Goal: Task Accomplishment & Management: Manage account settings

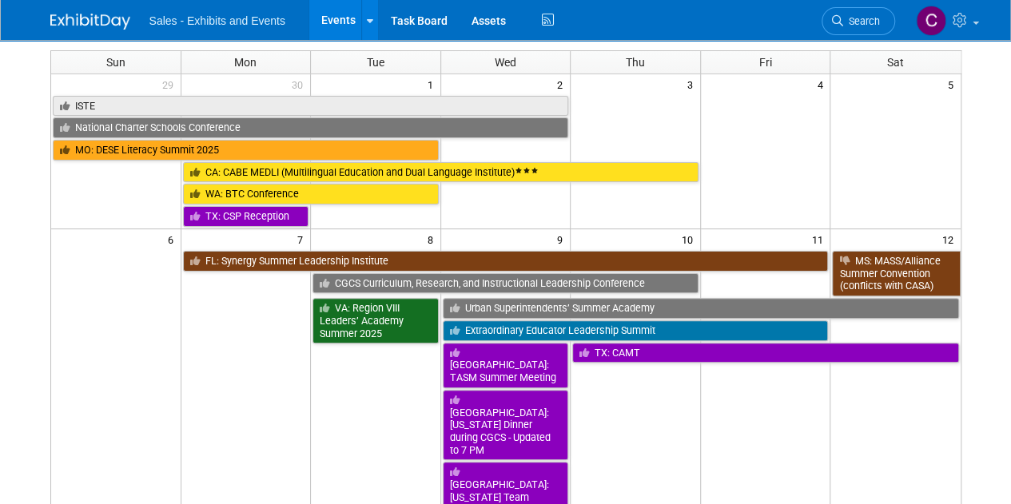
scroll to position [71, 0]
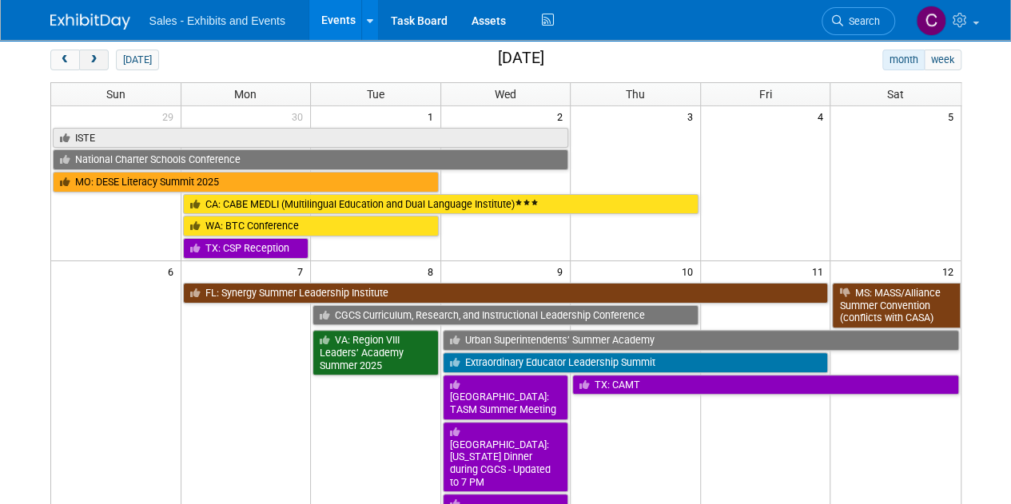
click at [94, 55] on span "next" at bounding box center [94, 60] width 12 height 10
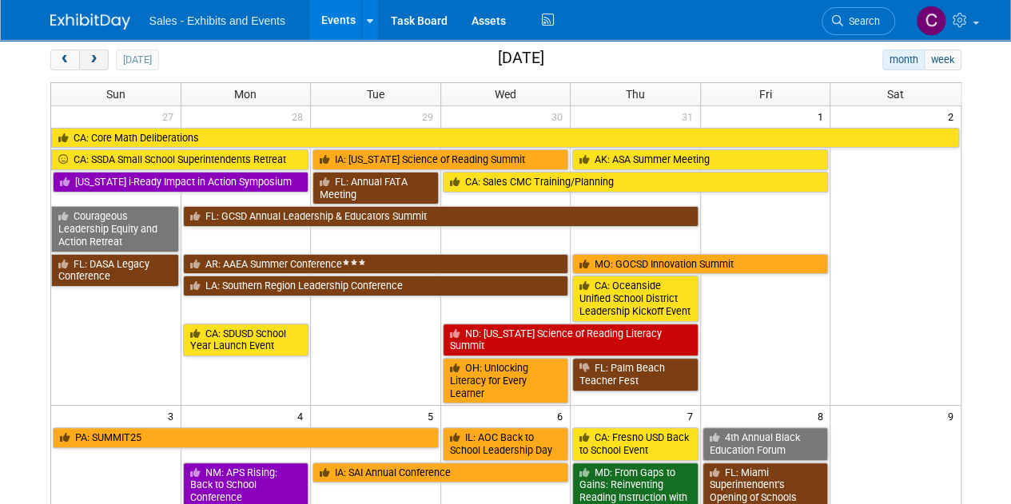
click at [94, 55] on span "next" at bounding box center [94, 60] width 12 height 10
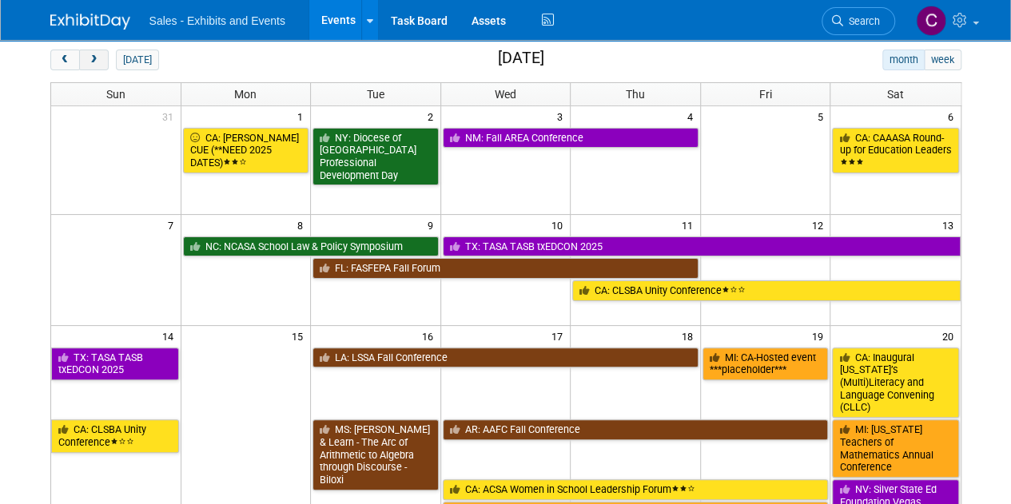
click at [94, 55] on span "next" at bounding box center [94, 60] width 12 height 10
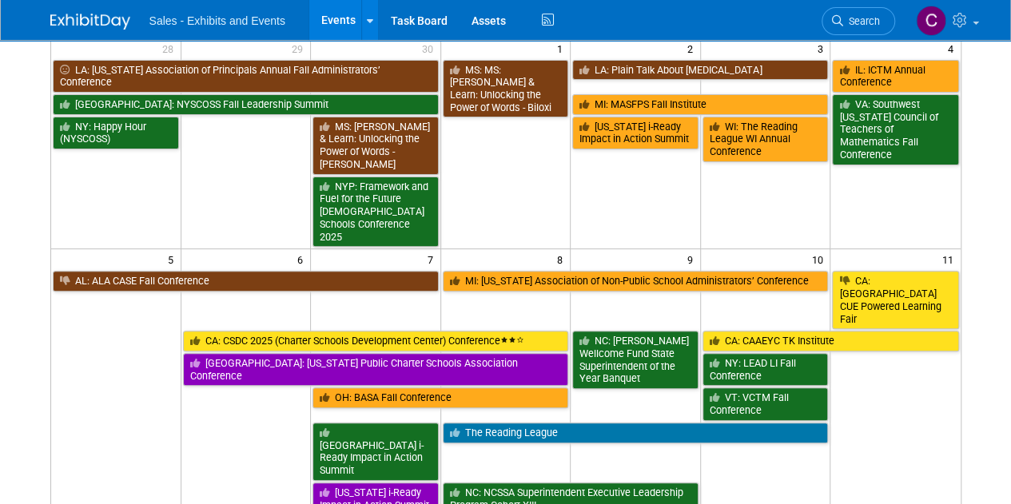
scroll to position [118, 0]
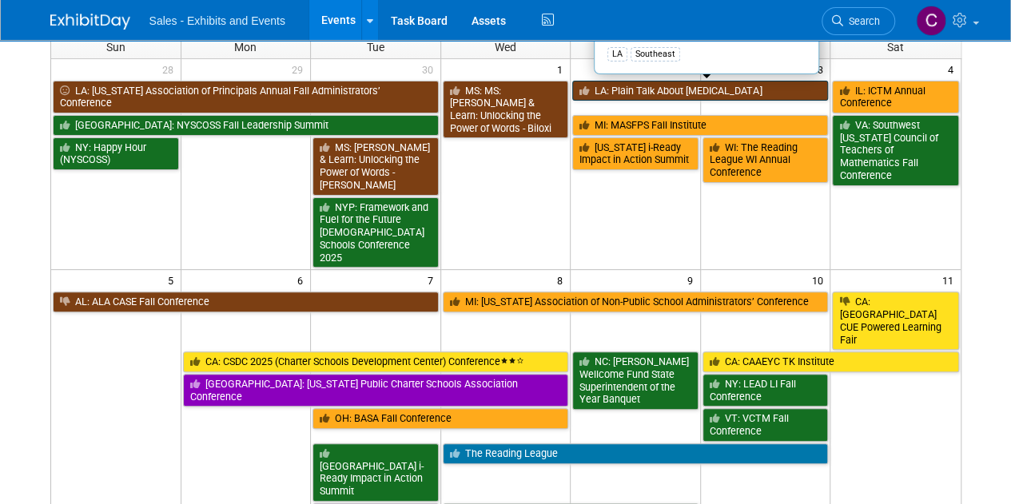
click at [615, 89] on link "LA: Plain Talk About [MEDICAL_DATA]" at bounding box center [700, 91] width 256 height 21
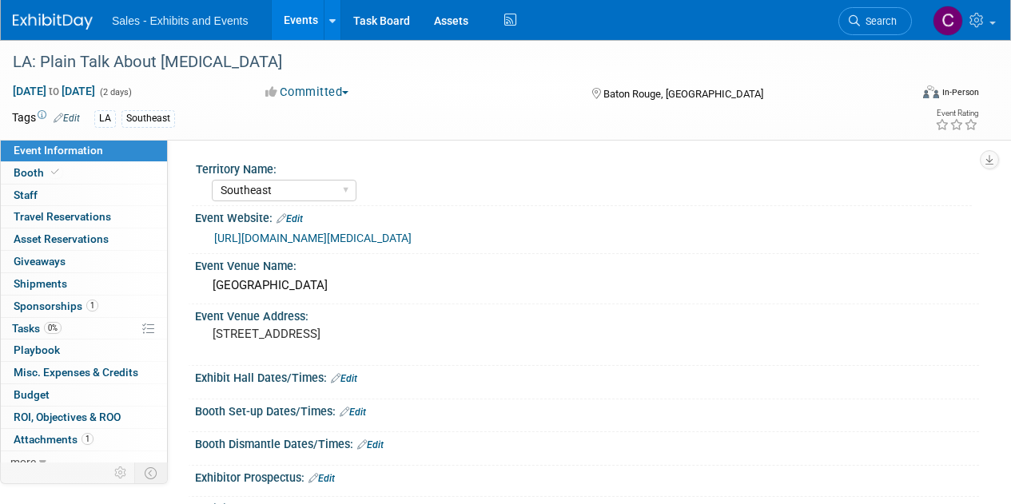
select select "Southeast"
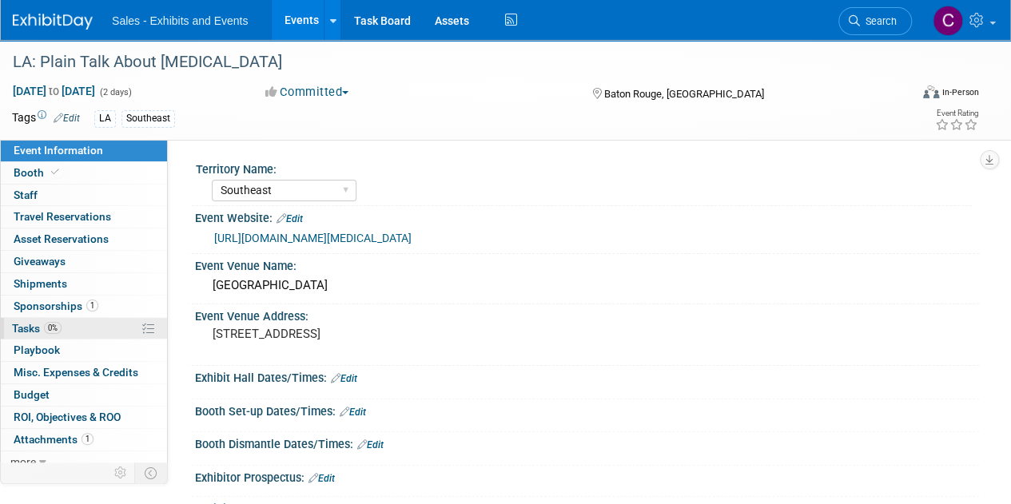
click at [24, 322] on span "Tasks 0%" at bounding box center [37, 328] width 50 height 13
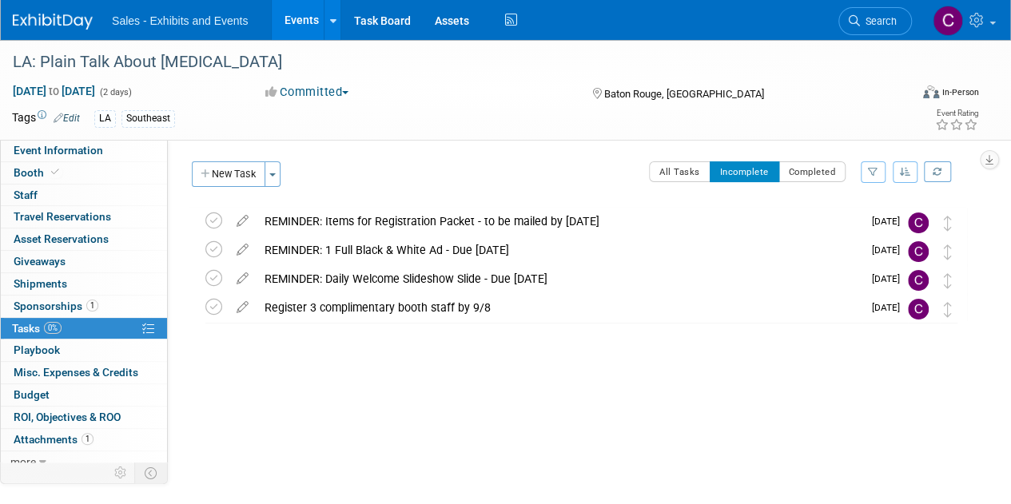
click at [296, 22] on link "Events" at bounding box center [301, 20] width 58 height 40
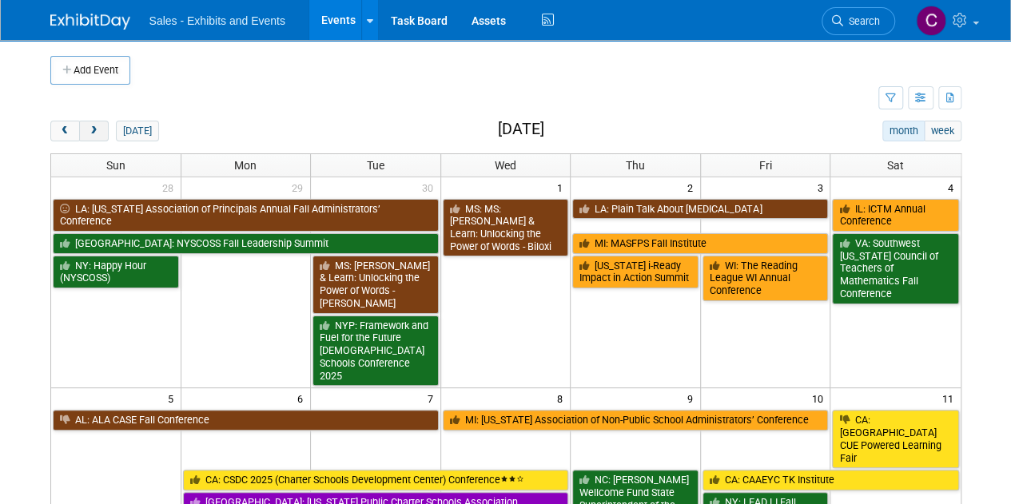
click at [96, 124] on button "next" at bounding box center [94, 131] width 30 height 21
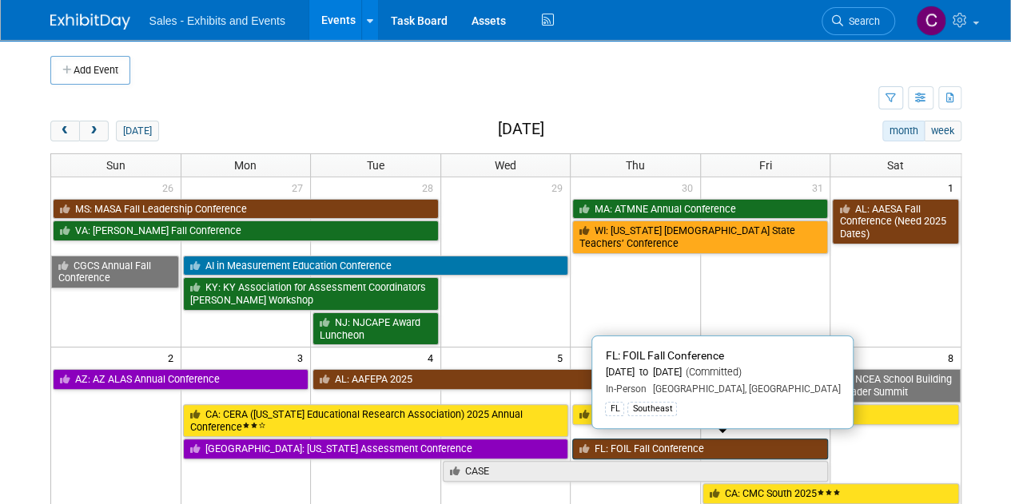
click at [619, 452] on link "FL: FOIL Fall Conference" at bounding box center [700, 449] width 256 height 21
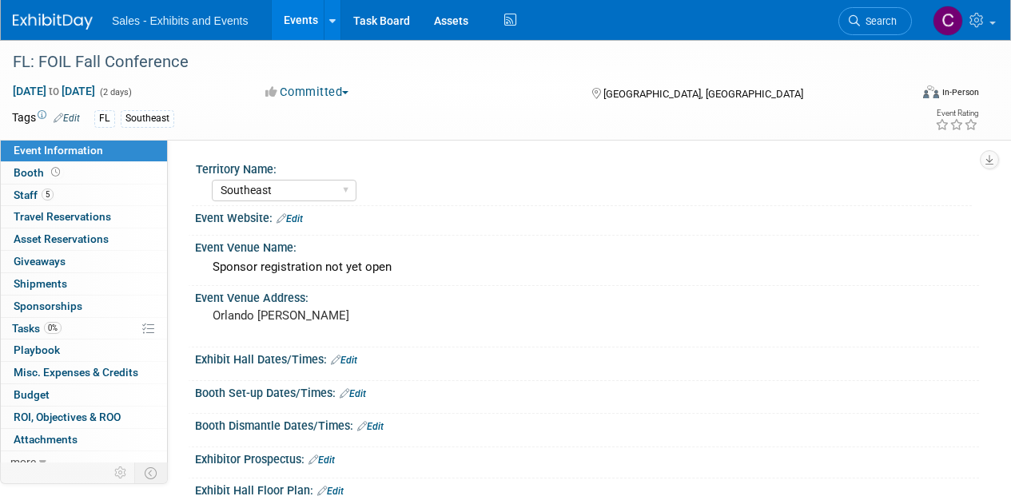
select select "Southeast"
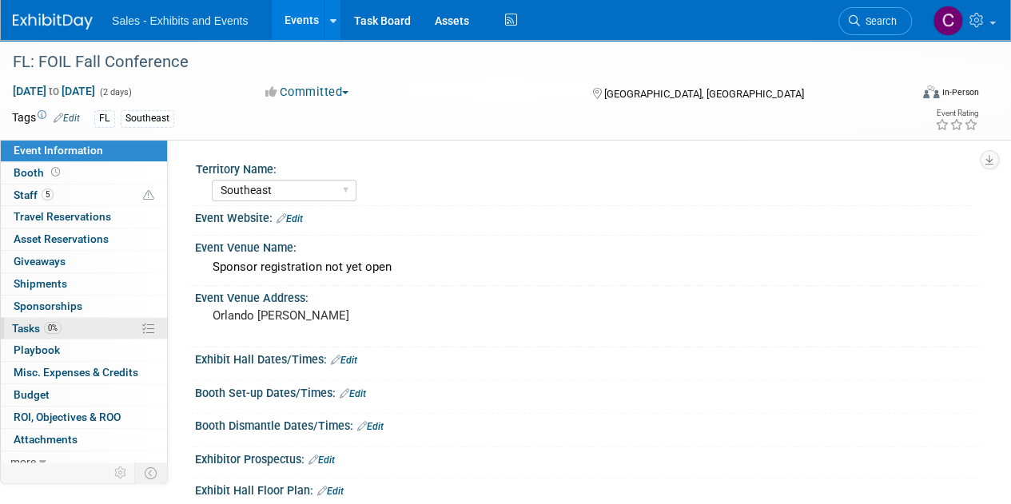
click at [19, 328] on span "Tasks 0%" at bounding box center [37, 328] width 50 height 13
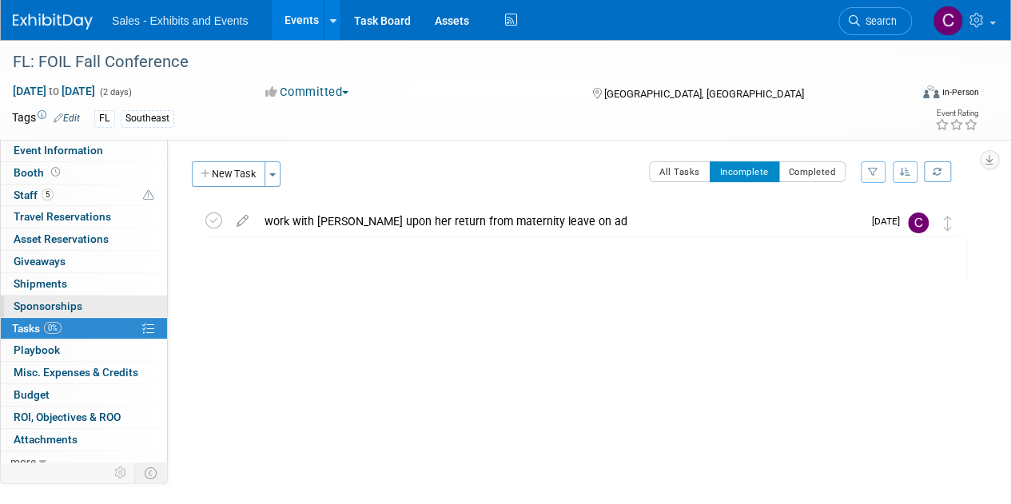
click at [45, 311] on link "0 Sponsorships 0" at bounding box center [84, 307] width 166 height 22
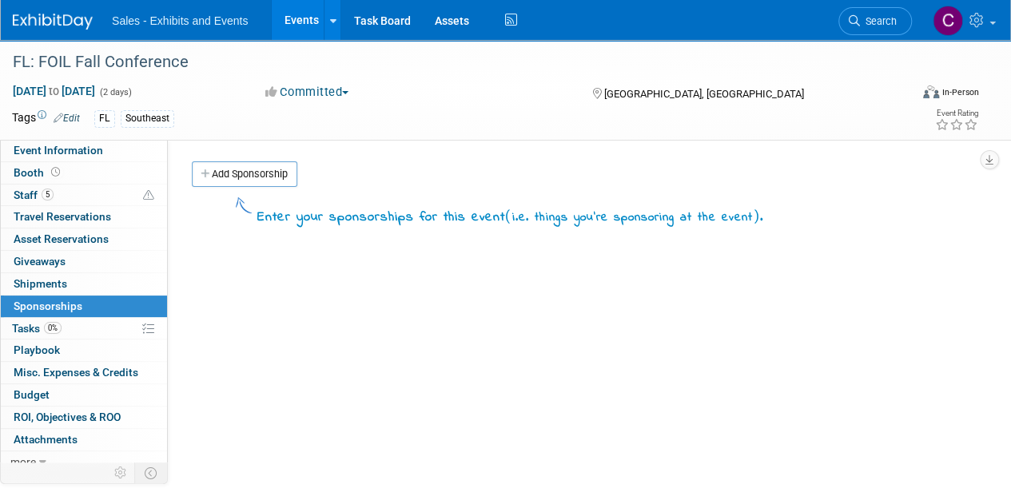
click at [270, 157] on div "Territory Name: Atlantic Southeast Central Southwest Pacific Mountain National …" at bounding box center [573, 305] width 811 height 330
click at [269, 169] on link "Add Sponsorship" at bounding box center [244, 174] width 105 height 26
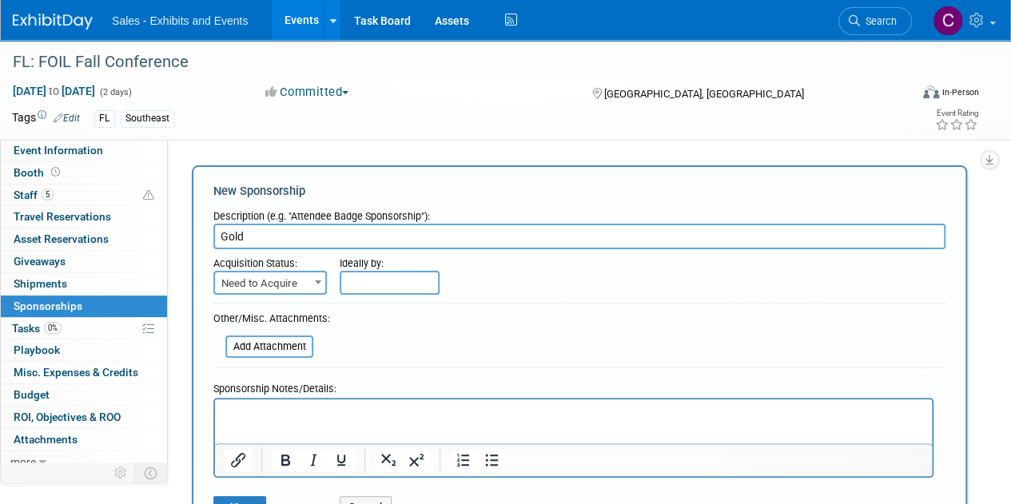
type input "Gold"
click at [287, 278] on span "Need to Acquire" at bounding box center [270, 284] width 110 height 22
select select "2"
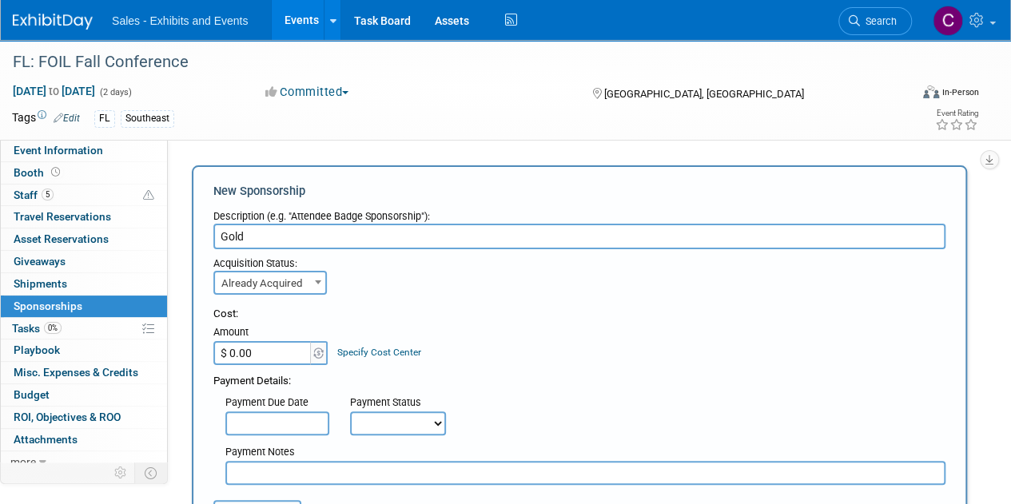
click at [278, 352] on input "$ 0.00" at bounding box center [263, 353] width 100 height 24
type input "$ 7,500.00"
click at [364, 418] on select "Not Paid Yet Partially Paid Paid in Full" at bounding box center [398, 424] width 96 height 24
select select "1"
click at [350, 412] on select "Not Paid Yet Partially Paid Paid in Full" at bounding box center [398, 424] width 96 height 24
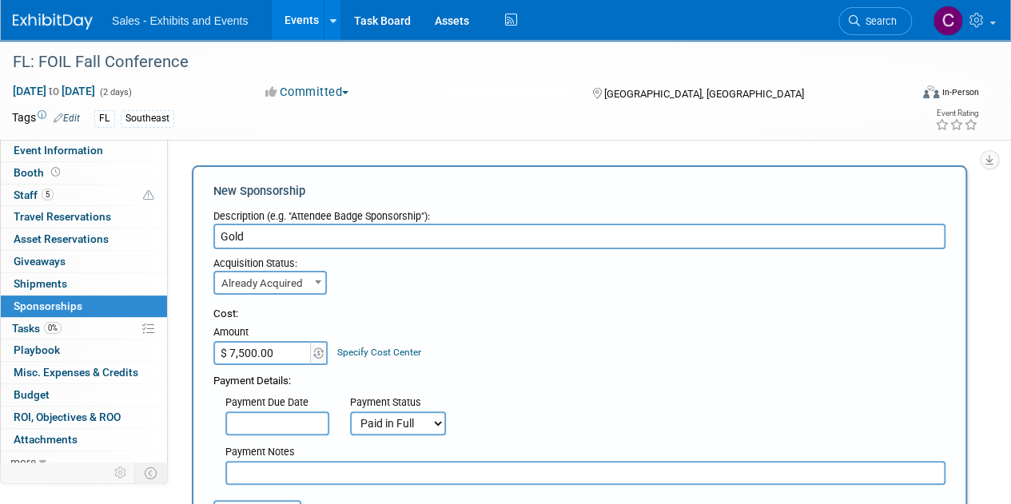
click at [296, 478] on input "text" at bounding box center [585, 473] width 720 height 24
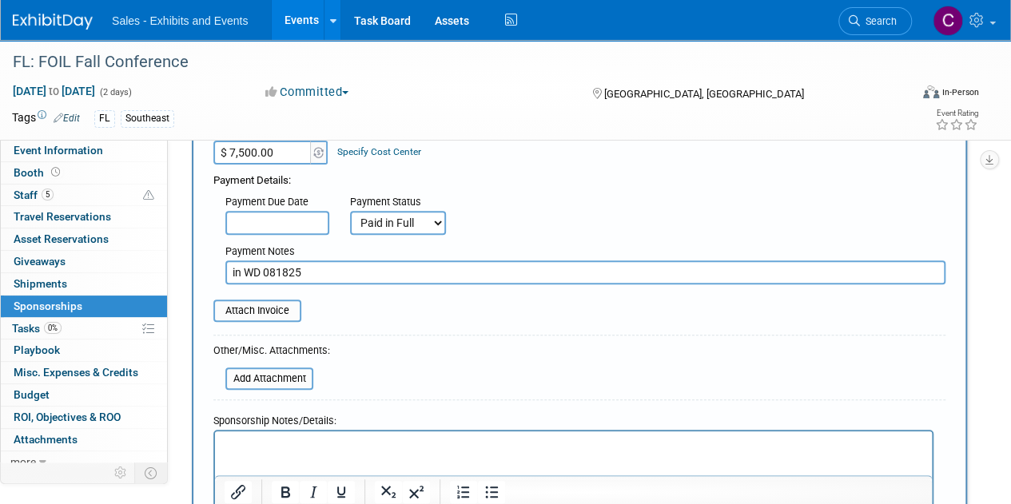
scroll to position [237, 0]
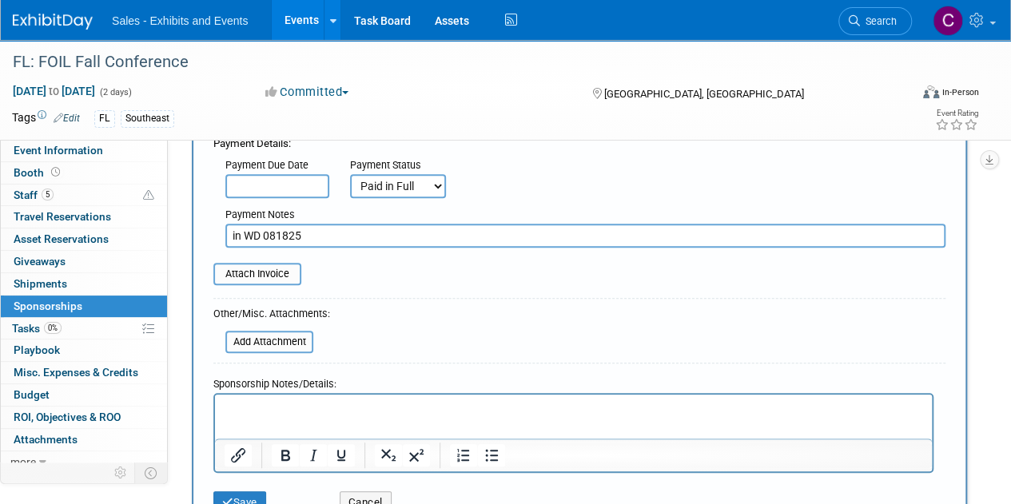
type input "in WD 081825"
click at [284, 416] on html at bounding box center [573, 405] width 717 height 22
drag, startPoint x: 284, startPoint y: 419, endPoint x: 243, endPoint y: 420, distance: 41.6
click at [243, 416] on html at bounding box center [573, 405] width 717 height 22
paste body "Rich Text Area. Press ALT-0 for help."
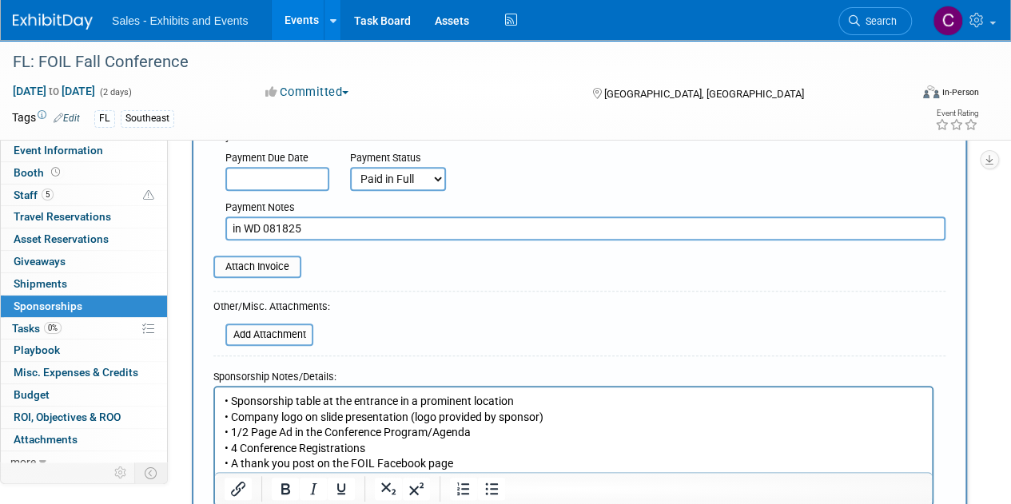
scroll to position [332, 0]
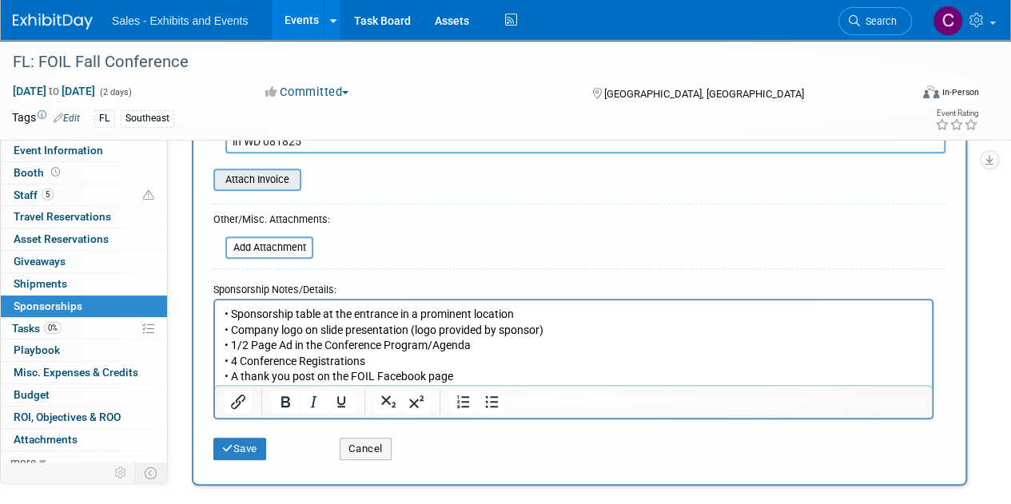
click at [260, 180] on input "file" at bounding box center [204, 179] width 190 height 19
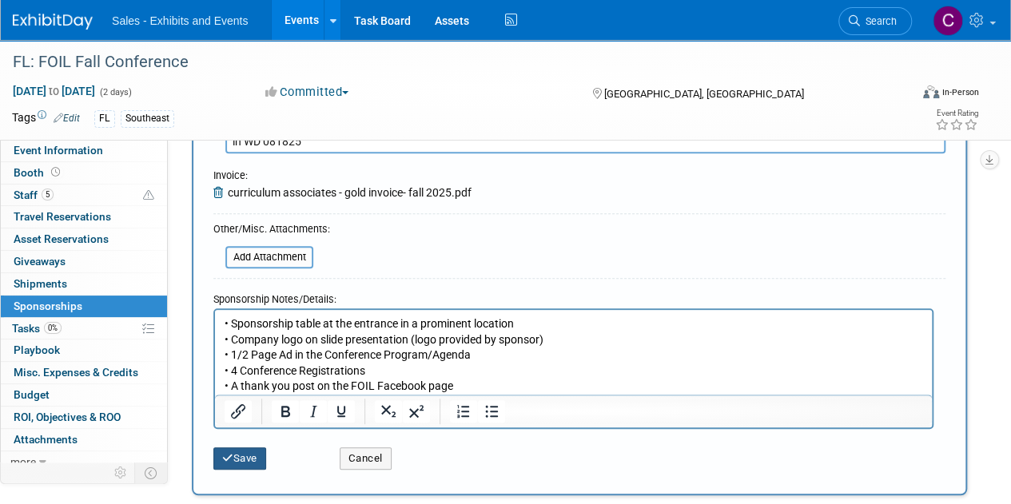
click at [259, 463] on button "Save" at bounding box center [239, 459] width 53 height 22
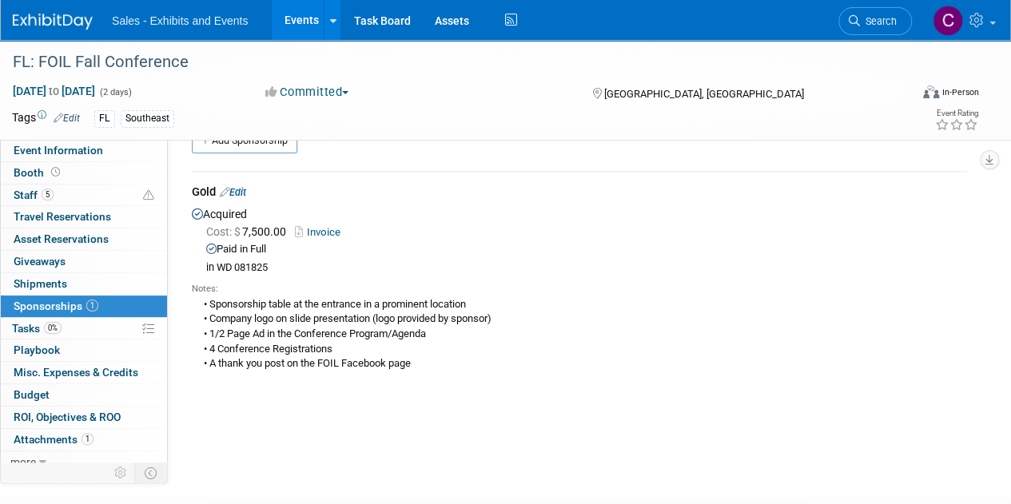
scroll to position [0, 0]
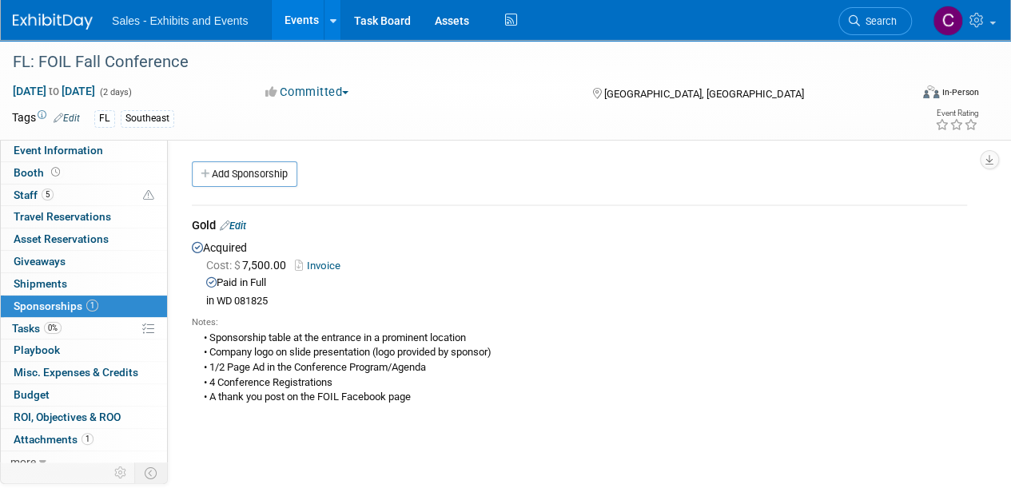
click at [243, 227] on link "Edit" at bounding box center [233, 226] width 26 height 12
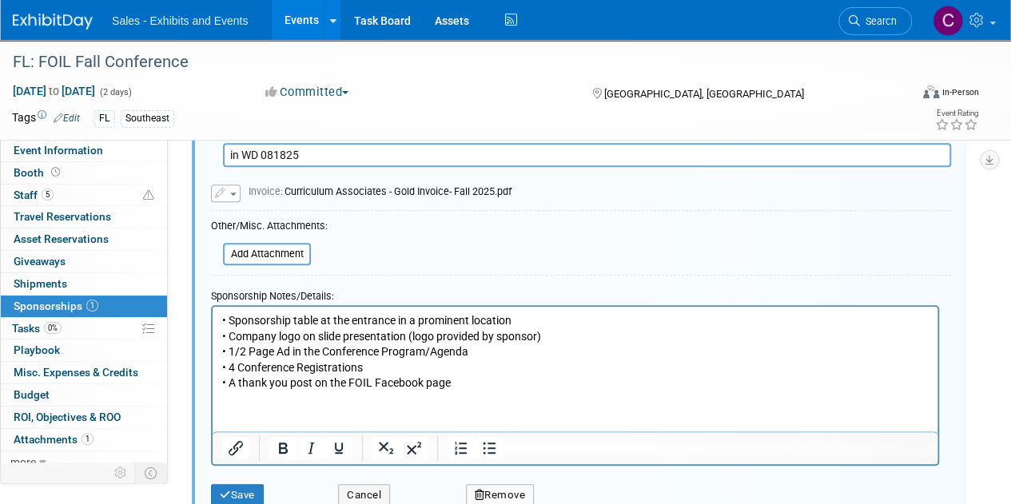
scroll to position [332, 0]
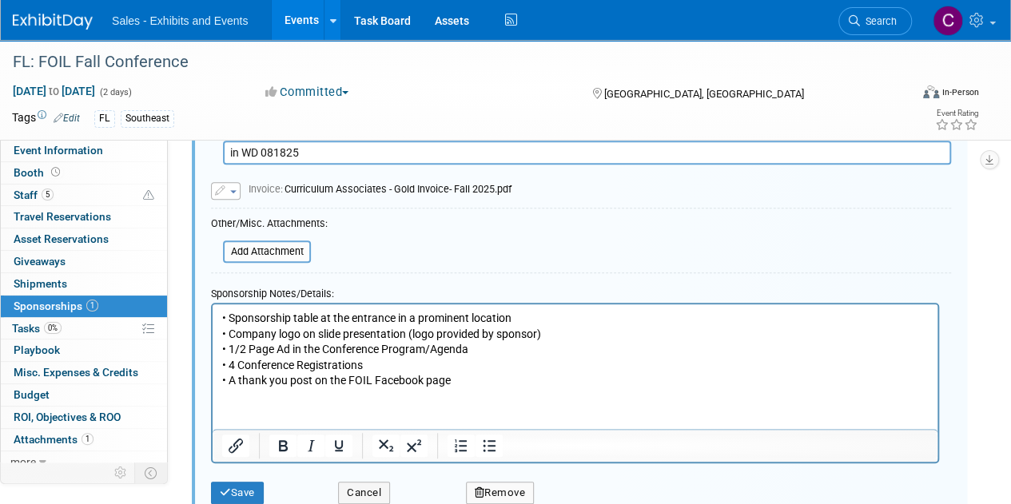
click at [501, 387] on p "• Sponsorship table at the entrance in a prominent location • Company logo on s…" at bounding box center [575, 350] width 706 height 78
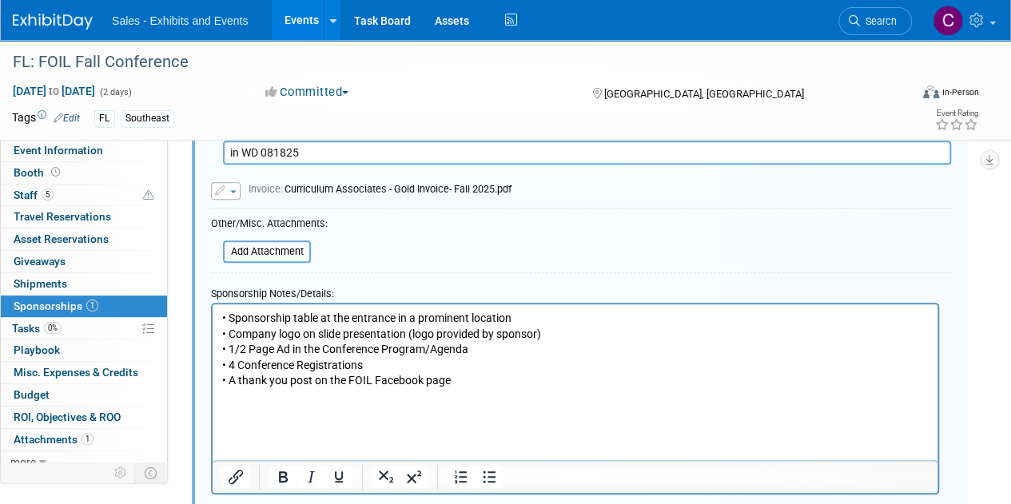
paste body "Rich Text Area. Press ALT-0 for help."
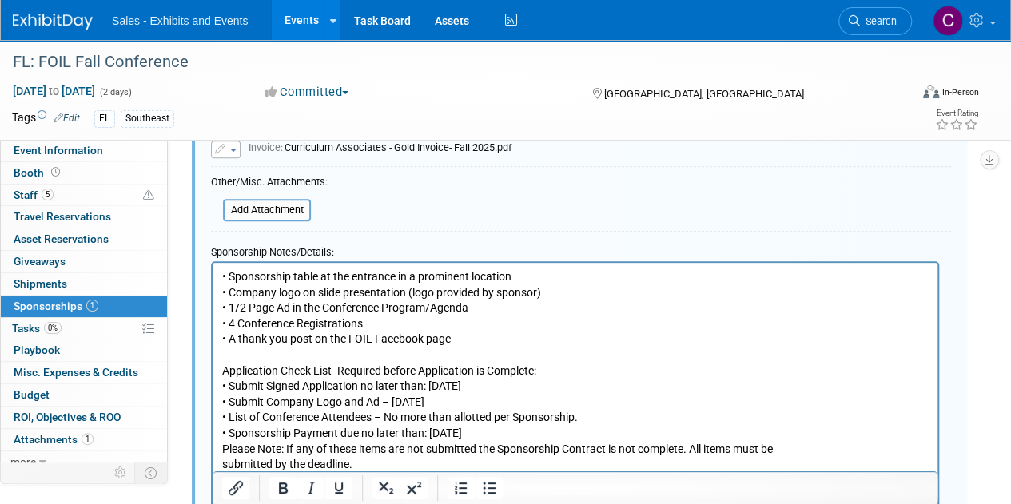
click at [229, 366] on p "Application Check List- Required before Application is Complete: • Submit Signe…" at bounding box center [575, 418] width 706 height 109
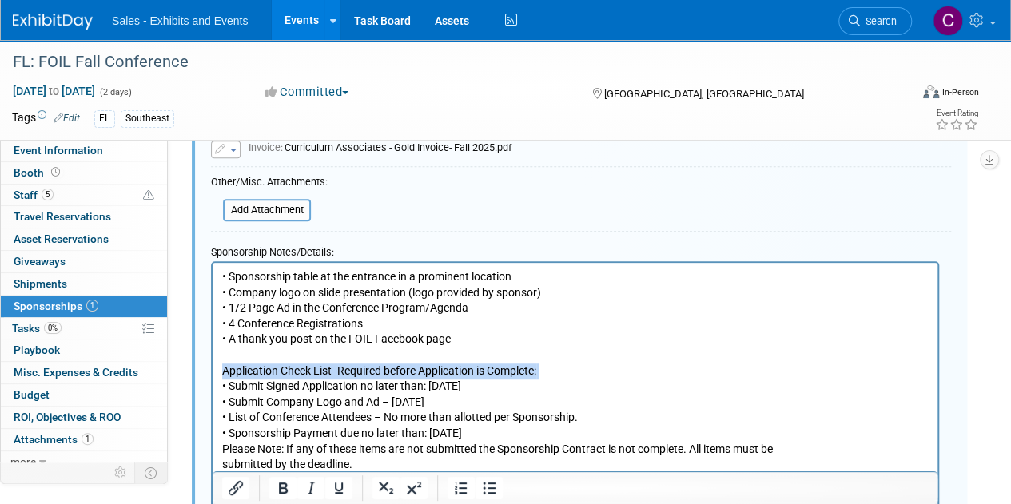
drag, startPoint x: 229, startPoint y: 366, endPoint x: 550, endPoint y: 370, distance: 320.5
click at [550, 370] on p "Application Check List- Required before Application is Complete: • Submit Signe…" at bounding box center [575, 418] width 706 height 109
click at [288, 487] on icon "Bold" at bounding box center [282, 488] width 19 height 19
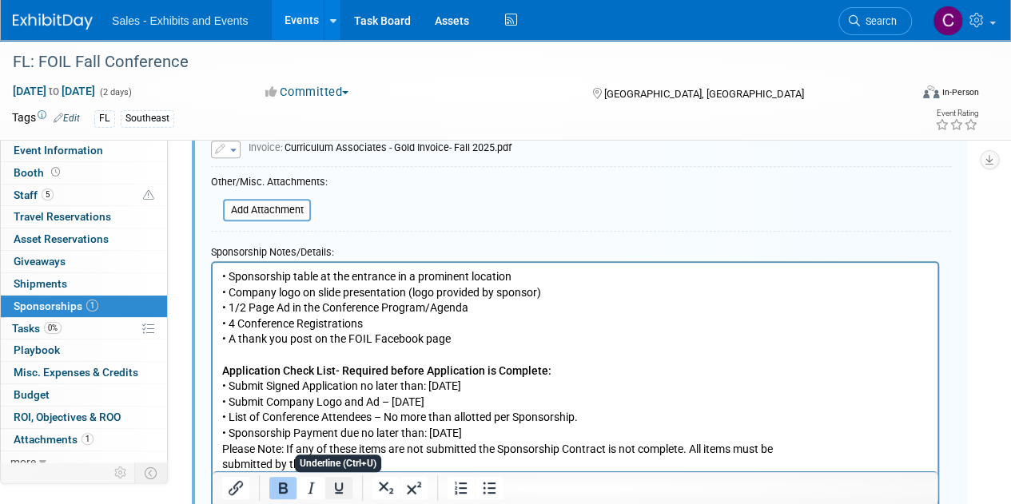
click at [345, 485] on icon "Underline" at bounding box center [338, 488] width 19 height 19
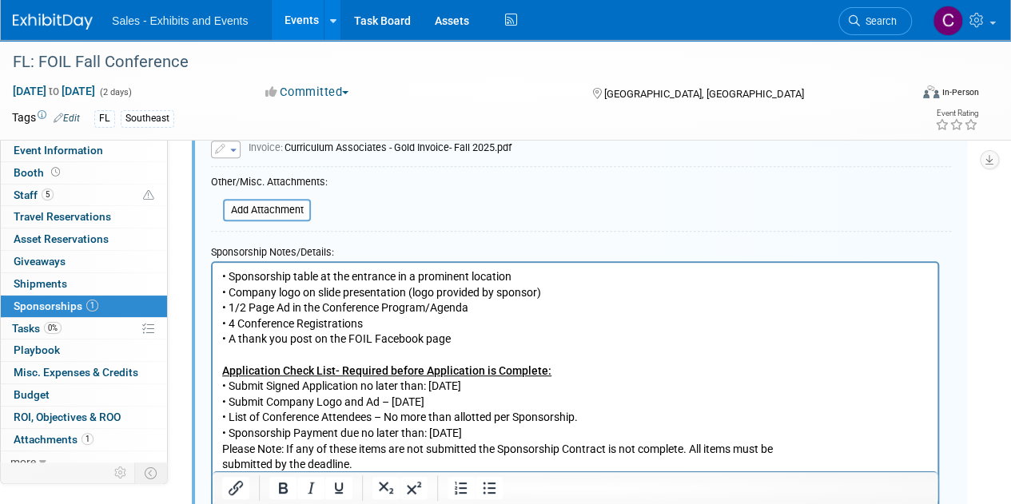
click at [249, 404] on p "Application Check List- Required before Application is Complete: • Submit Signe…" at bounding box center [575, 418] width 706 height 109
drag, startPoint x: 249, startPoint y: 404, endPoint x: 376, endPoint y: 402, distance: 126.3
click at [376, 402] on p "Application Check List- Required before Application is Complete: • Submit Signe…" at bounding box center [575, 418] width 706 height 109
click at [246, 402] on p "Application Check List- Required before Application is Complete: • Submit Signe…" at bounding box center [575, 418] width 706 height 109
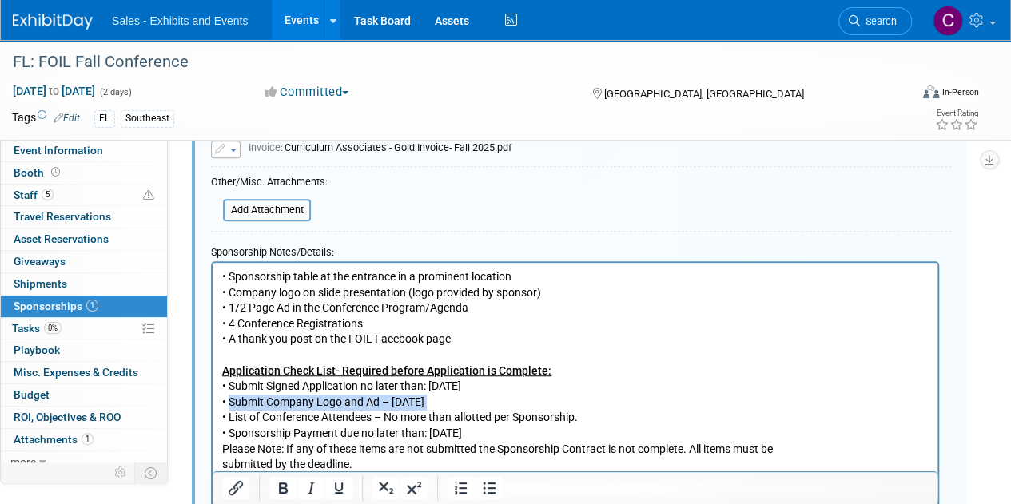
drag, startPoint x: 246, startPoint y: 402, endPoint x: 491, endPoint y: 405, distance: 244.6
click at [491, 405] on p "Application Check List- Required before Application is Complete: • Submit Signe…" at bounding box center [575, 418] width 706 height 109
click at [283, 482] on icon "Bold" at bounding box center [282, 488] width 19 height 19
click at [857, 447] on p "Application Check List- Required before Application is Complete: • Submit Signe…" at bounding box center [575, 418] width 706 height 109
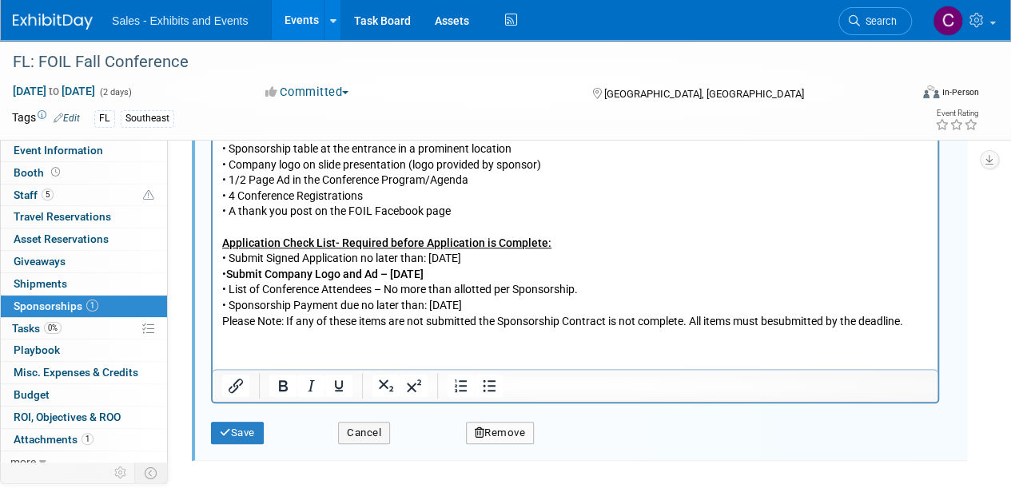
scroll to position [515, 0]
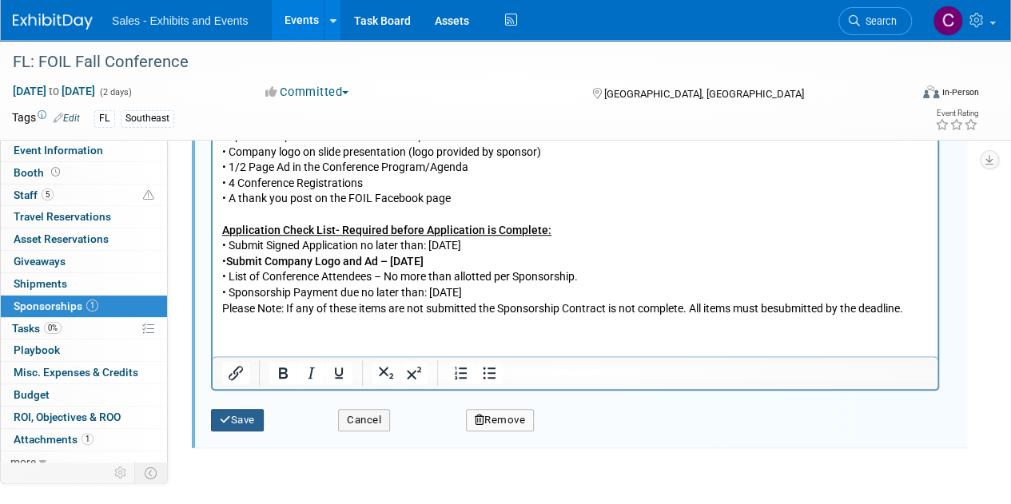
click at [231, 421] on button "Save" at bounding box center [237, 420] width 53 height 22
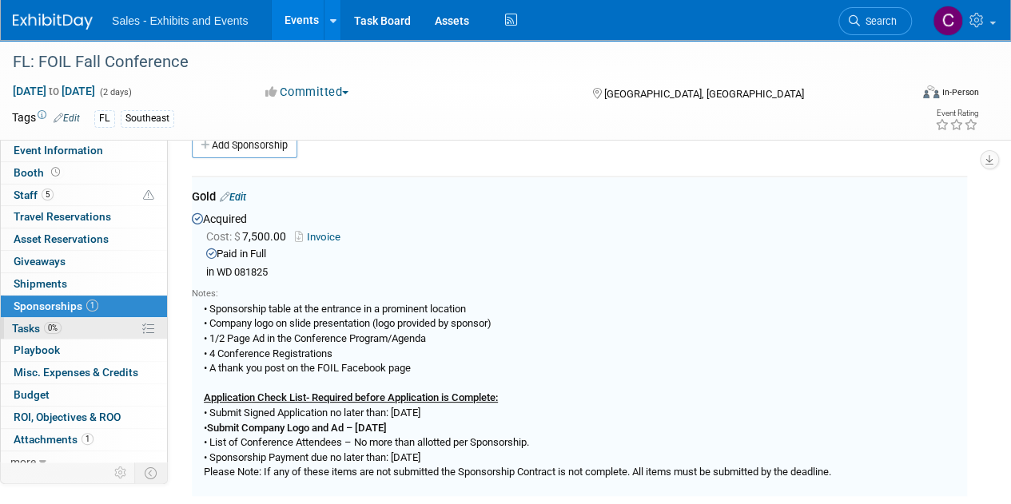
scroll to position [23, 0]
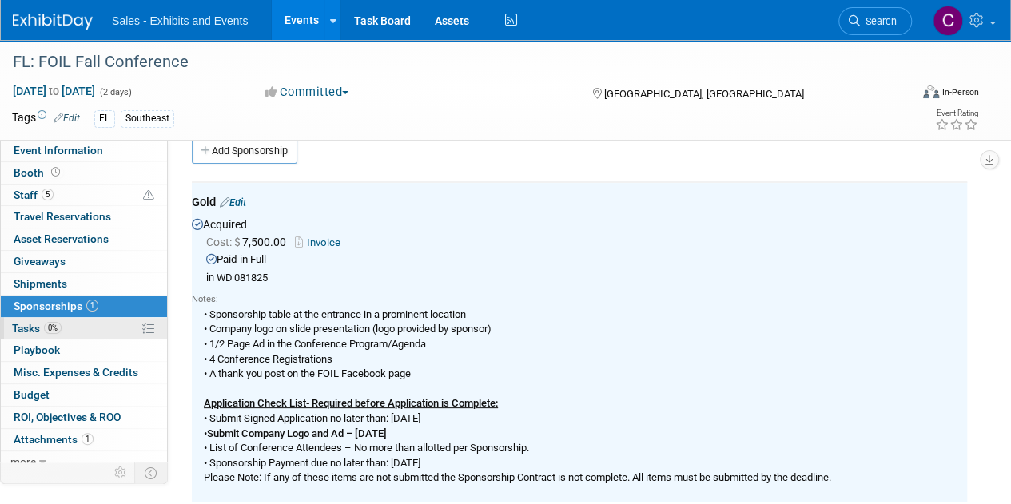
click at [37, 328] on span "Tasks 0%" at bounding box center [37, 328] width 50 height 13
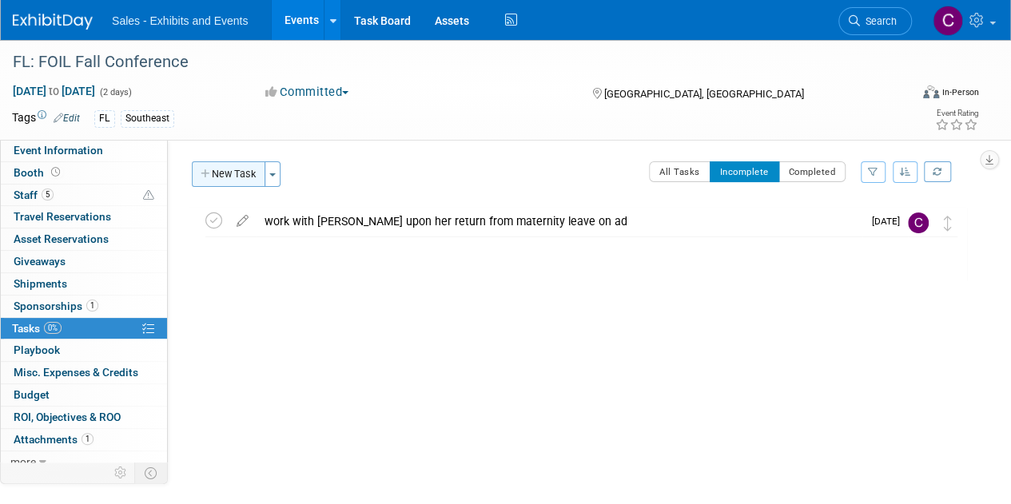
click at [224, 174] on button "New Task" at bounding box center [229, 174] width 74 height 26
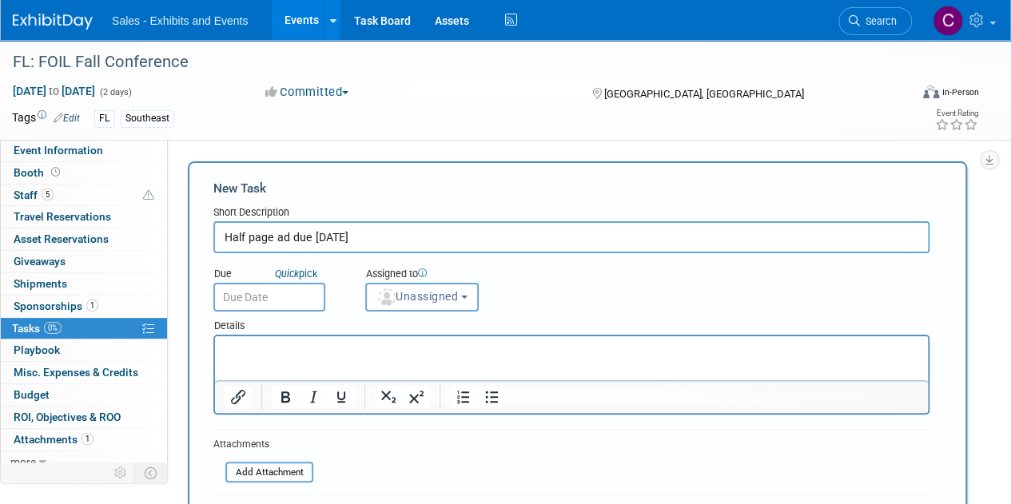
type input "Half page ad due October 6"
click at [284, 300] on input "text" at bounding box center [269, 297] width 112 height 29
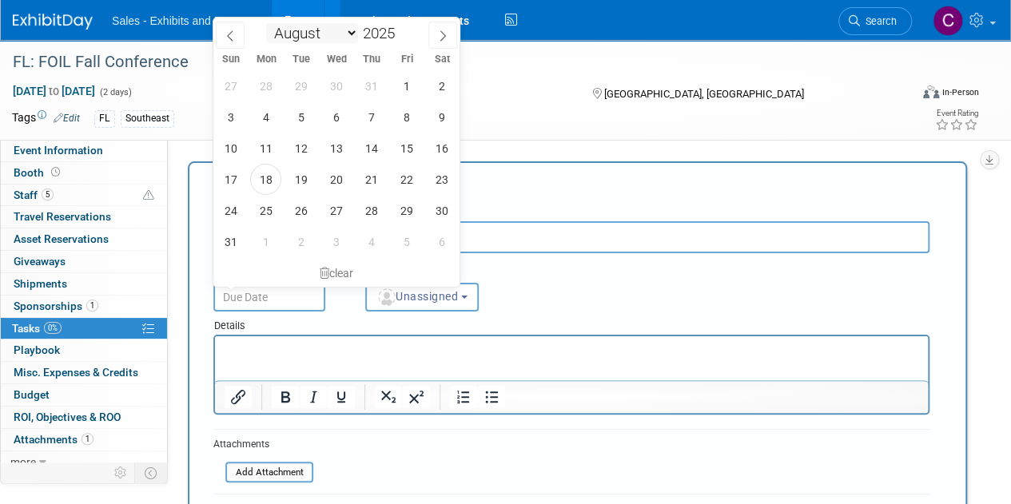
click at [338, 31] on select "January February March April May June July August September October November De…" at bounding box center [312, 33] width 92 height 20
select select "8"
click at [266, 23] on select "January February March April May June July August September October November De…" at bounding box center [312, 33] width 92 height 20
click at [269, 146] on span "15" at bounding box center [265, 148] width 31 height 31
type input "[DATE]"
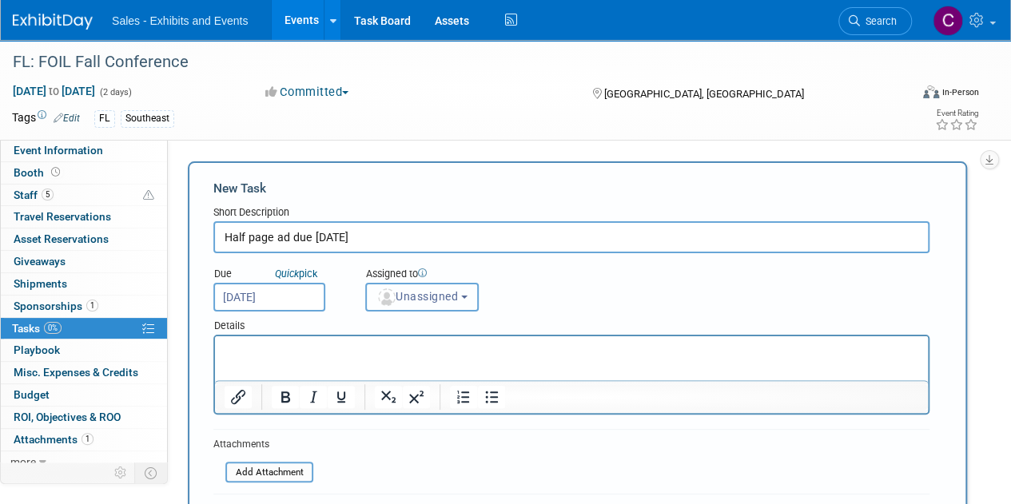
click at [417, 301] on span "Unassigned" at bounding box center [417, 296] width 82 height 13
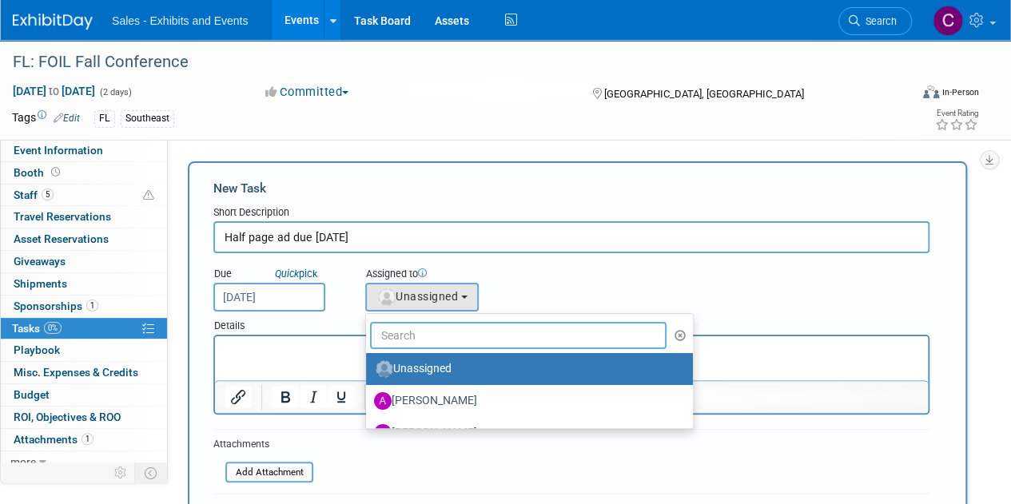
click at [433, 323] on input "text" at bounding box center [518, 335] width 296 height 27
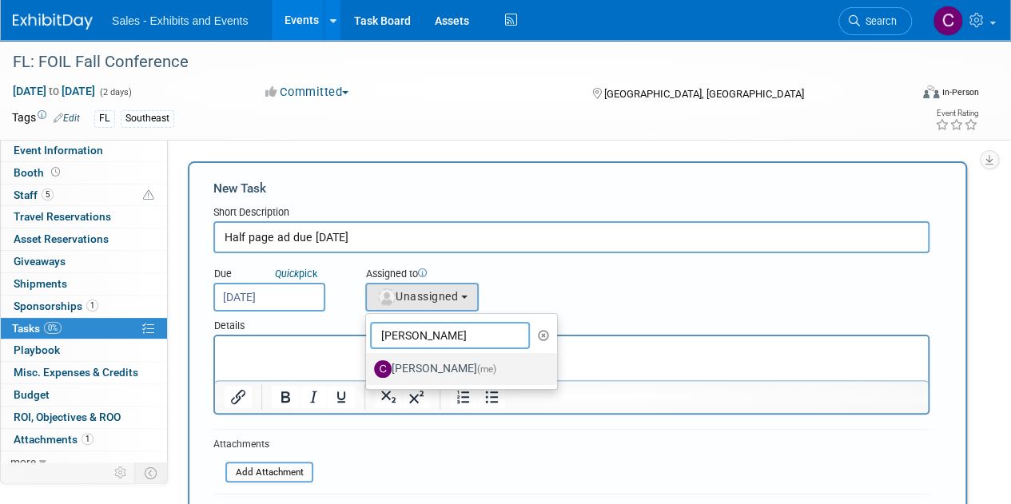
type input "christine"
click at [406, 362] on label "Christine Lurz (me)" at bounding box center [457, 369] width 167 height 26
click at [368, 362] on input "Christine Lurz (me)" at bounding box center [363, 367] width 10 height 10
select select "a9e3834d-668b-4315-a5d4-069993be606a"
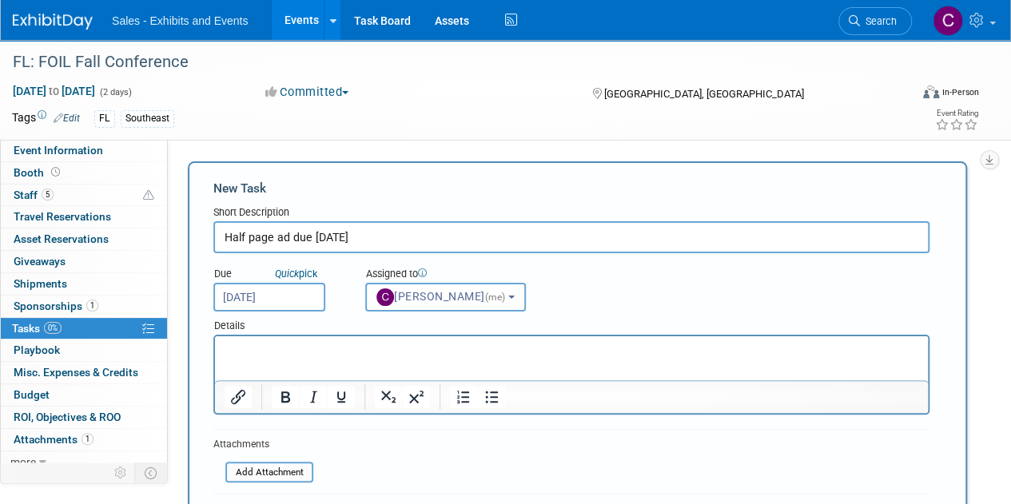
click at [313, 353] on p "Rich Text Area. Press ALT-0 for help." at bounding box center [572, 351] width 694 height 16
click at [222, 353] on html "seeking specs" at bounding box center [571, 347] width 713 height 22
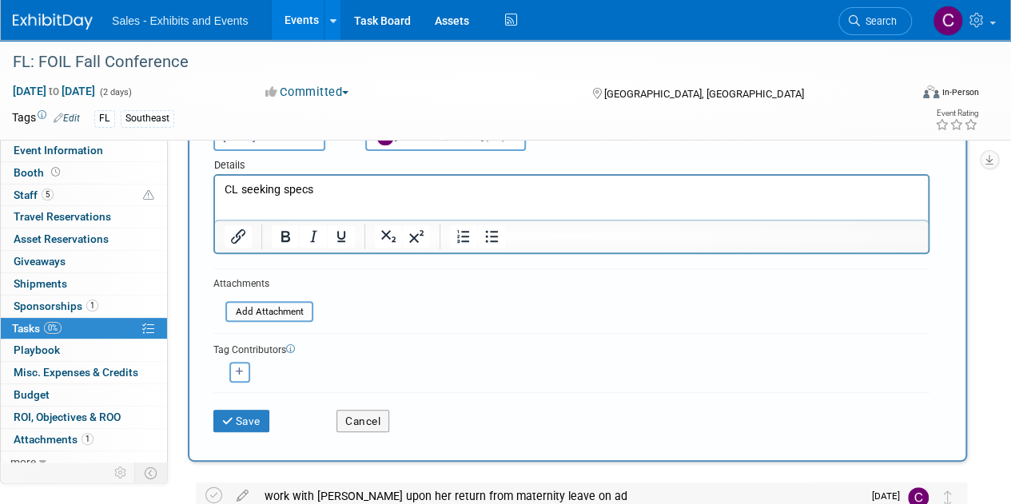
scroll to position [161, 0]
click at [269, 409] on button "Save" at bounding box center [241, 420] width 56 height 22
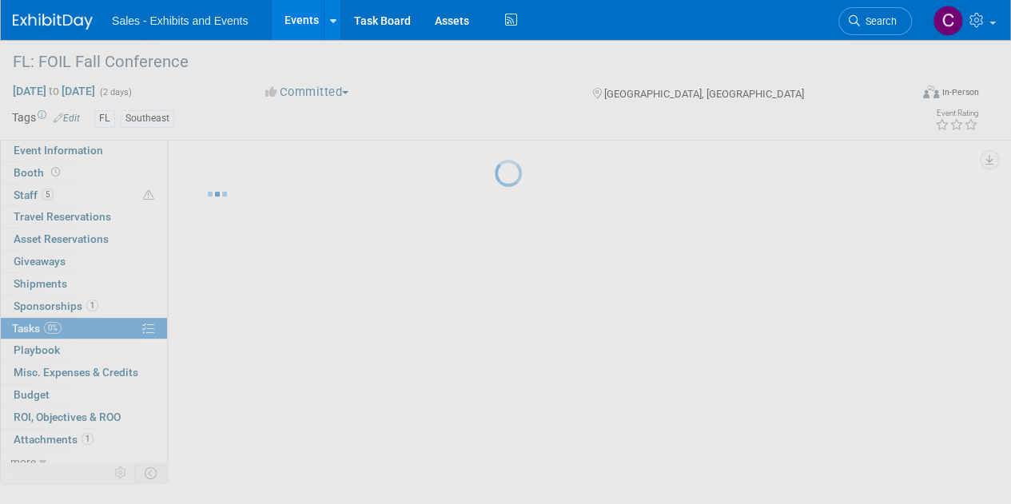
scroll to position [0, 0]
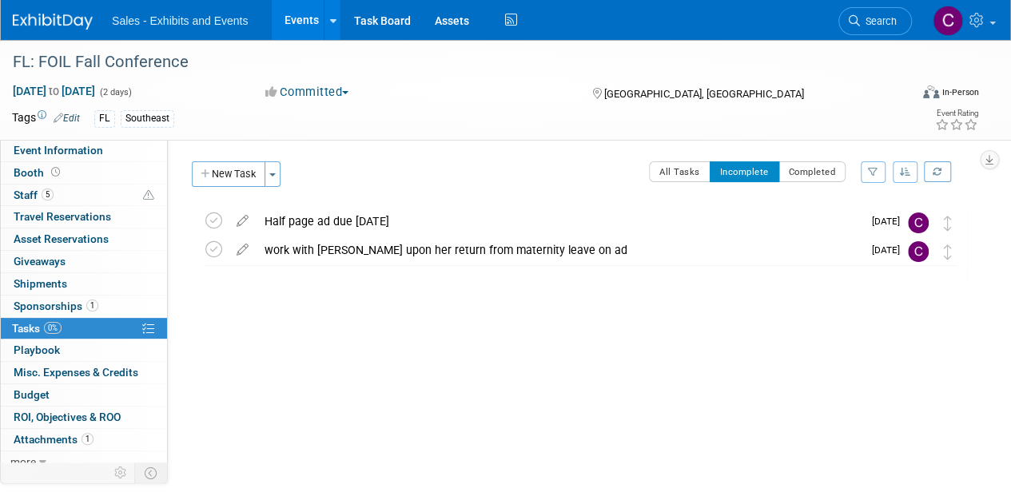
click at [354, 216] on div "Half page ad due October 6" at bounding box center [560, 221] width 606 height 27
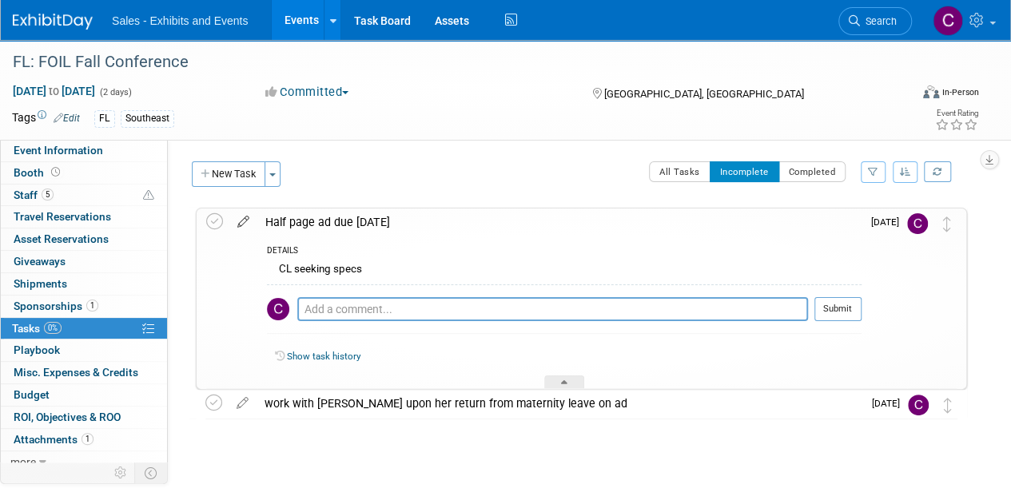
click at [242, 220] on icon at bounding box center [243, 219] width 28 height 20
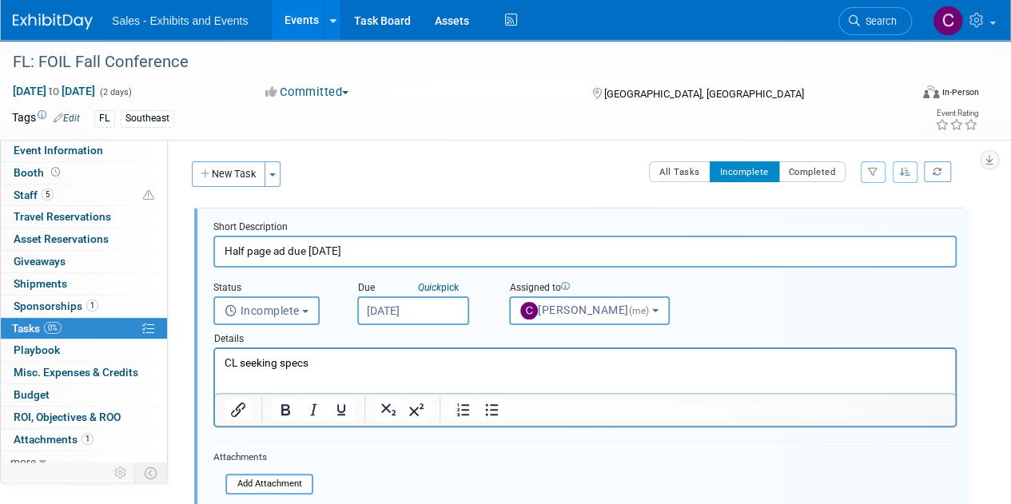
click at [229, 367] on p "CL seeking specs" at bounding box center [586, 363] width 722 height 15
drag, startPoint x: 229, startPoint y: 367, endPoint x: 337, endPoint y: 370, distance: 107.9
click at [337, 370] on p "CL seeking specs" at bounding box center [586, 363] width 722 height 15
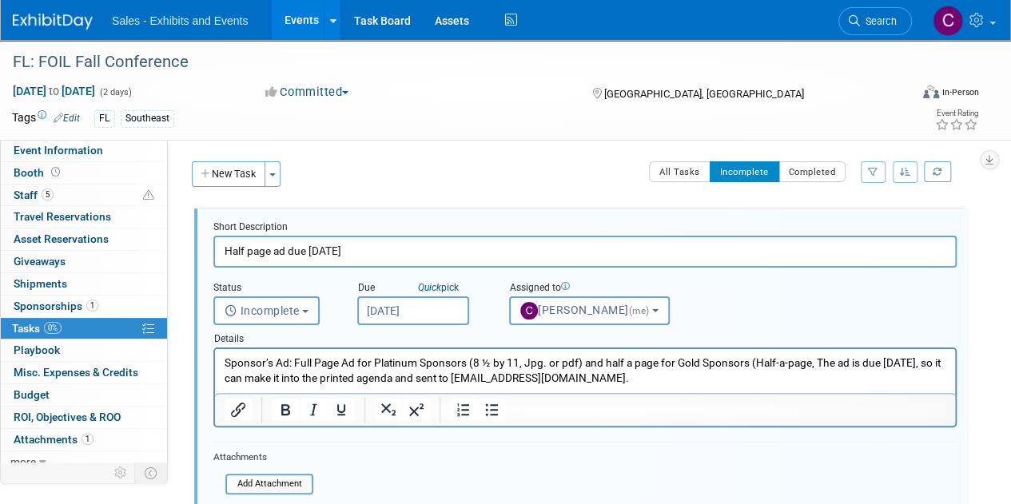
click at [896, 368] on p "Sponsor’s Ad: Full Page Ad for Platinum Sponsors (8 ½ by 11, Jpg. or pdf) and h…" at bounding box center [586, 371] width 722 height 30
click at [408, 382] on p "Sponsor’s Ad: Full Page Ad for Platinum Sponsors (8 ½ by 11, Jpg. or pdf) and h…" at bounding box center [586, 371] width 722 height 30
drag, startPoint x: 408, startPoint y: 382, endPoint x: 538, endPoint y: 388, distance: 130.4
click at [538, 386] on html "Sponsor’s Ad: Full Page Ad for Platinum Sponsors (8 ½ by 11, Jpg. or pdf) and h…" at bounding box center [585, 367] width 740 height 37
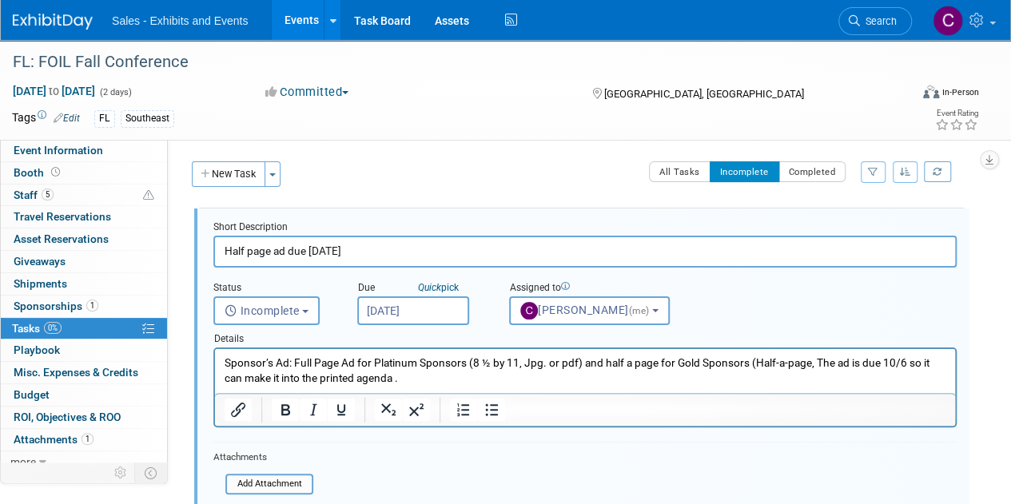
scroll to position [185, 0]
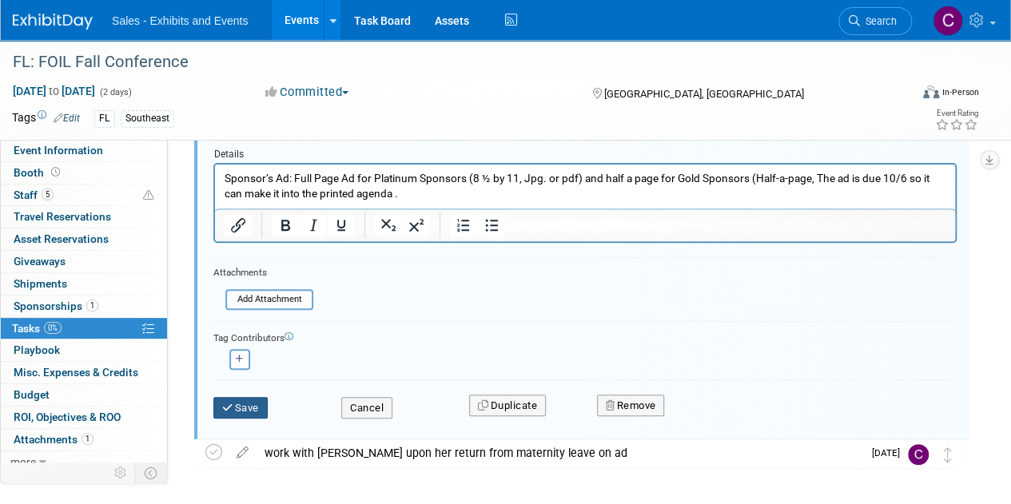
click at [248, 406] on button "Save" at bounding box center [240, 408] width 54 height 22
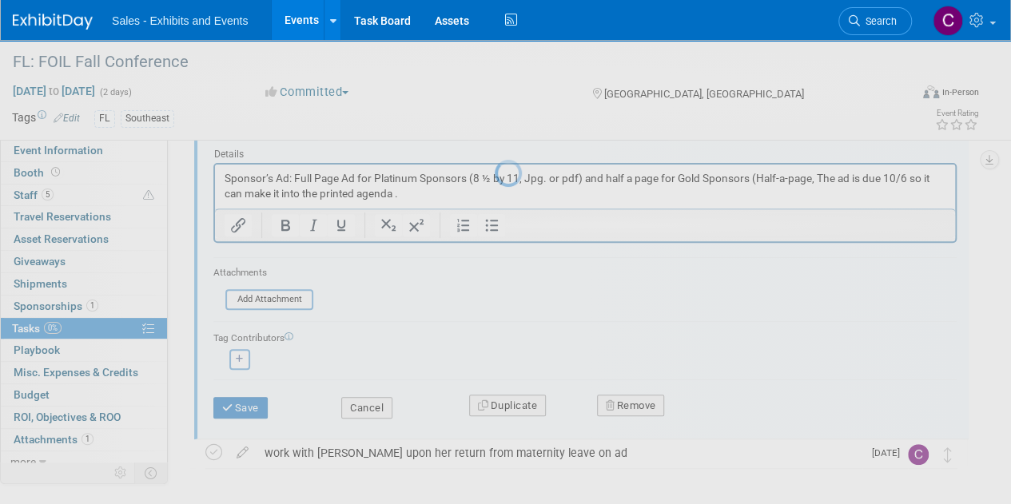
scroll to position [24, 0]
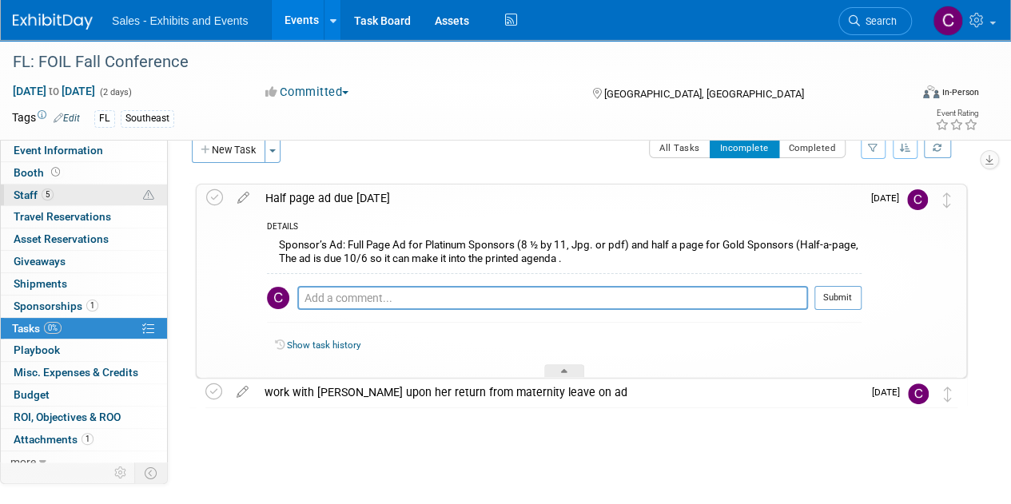
click at [14, 189] on span "Staff 5" at bounding box center [34, 195] width 40 height 13
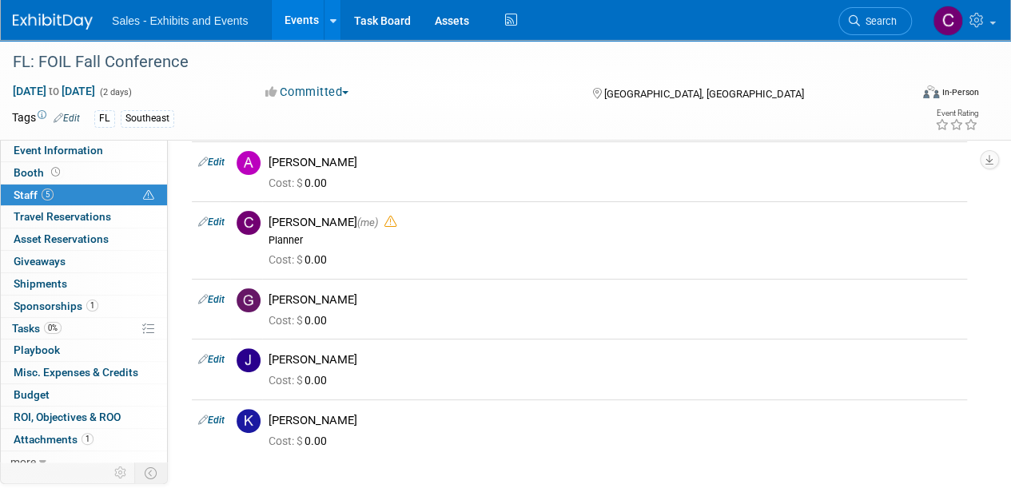
scroll to position [66, 0]
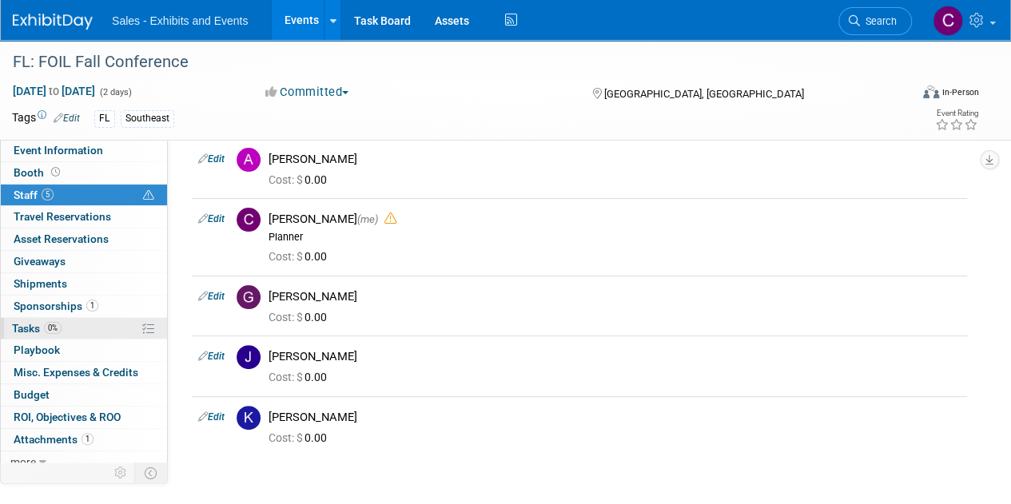
click at [32, 324] on span "Tasks 0%" at bounding box center [37, 328] width 50 height 13
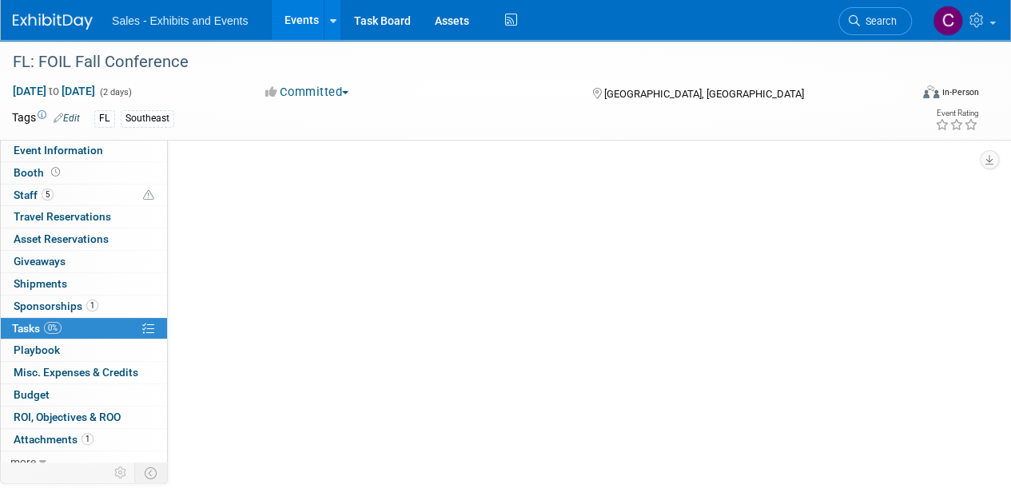
scroll to position [0, 0]
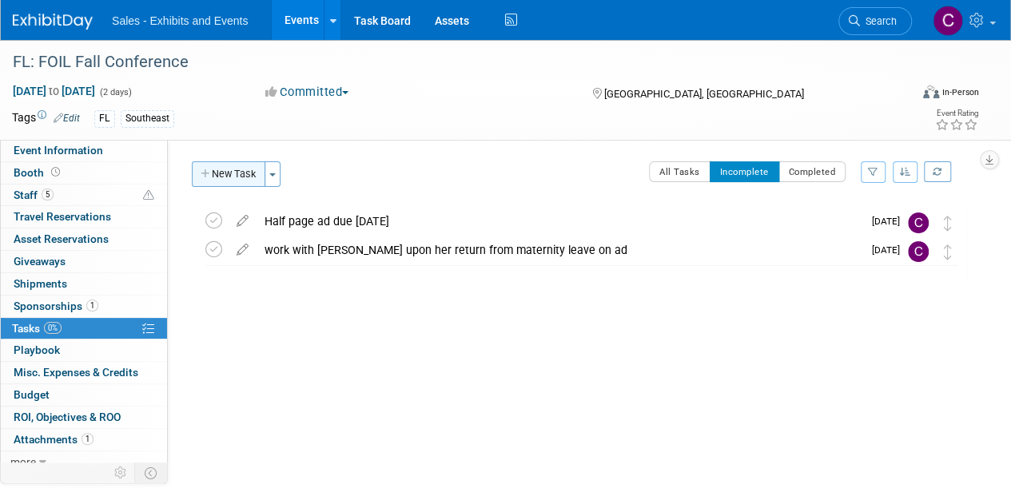
click at [234, 165] on button "New Task" at bounding box center [229, 174] width 74 height 26
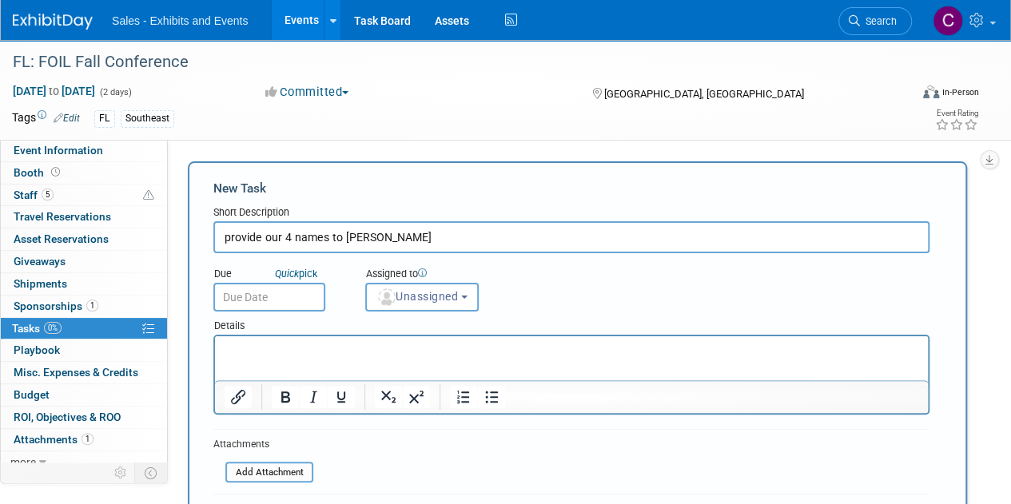
type input "provide our 4 names to katie"
click at [257, 296] on input "text" at bounding box center [269, 297] width 112 height 29
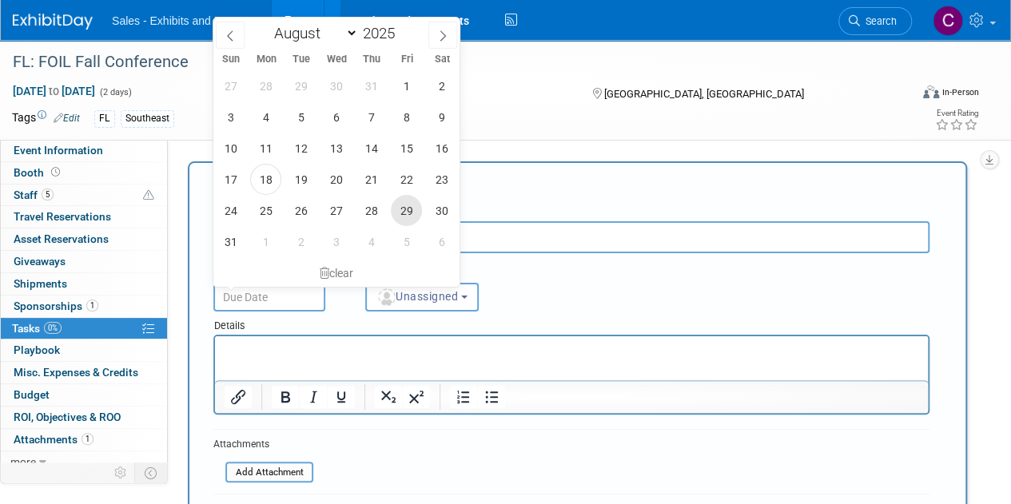
click at [400, 214] on span "29" at bounding box center [406, 210] width 31 height 31
type input "Aug 29, 2025"
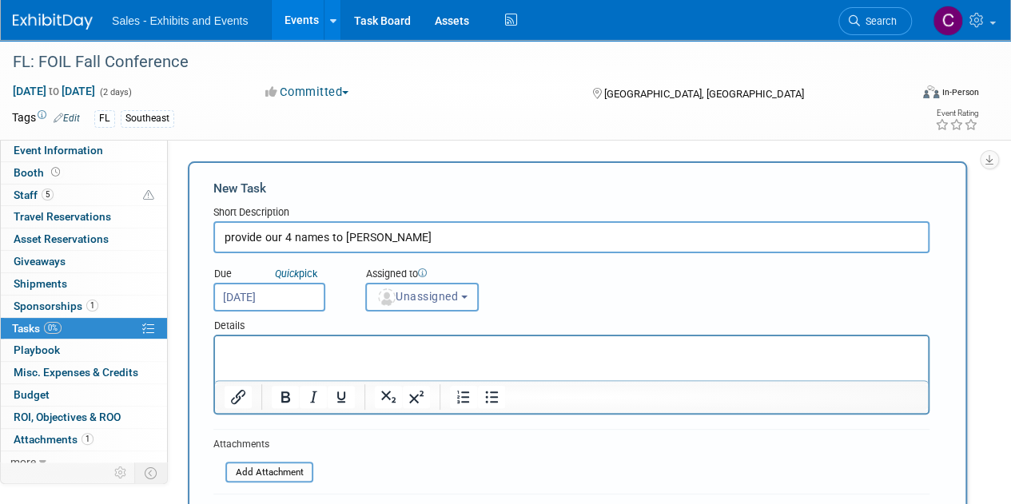
click at [392, 298] on img "button" at bounding box center [387, 297] width 18 height 18
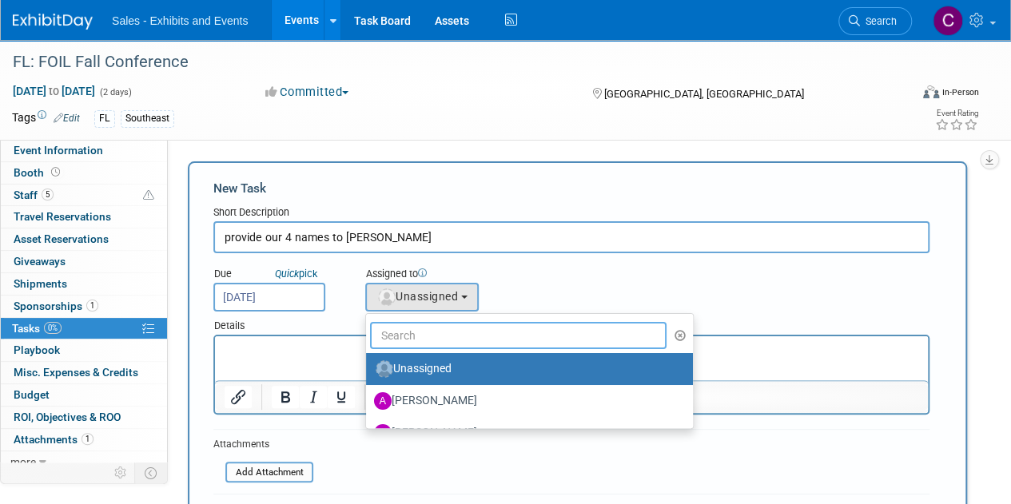
click at [434, 339] on input "text" at bounding box center [518, 335] width 296 height 27
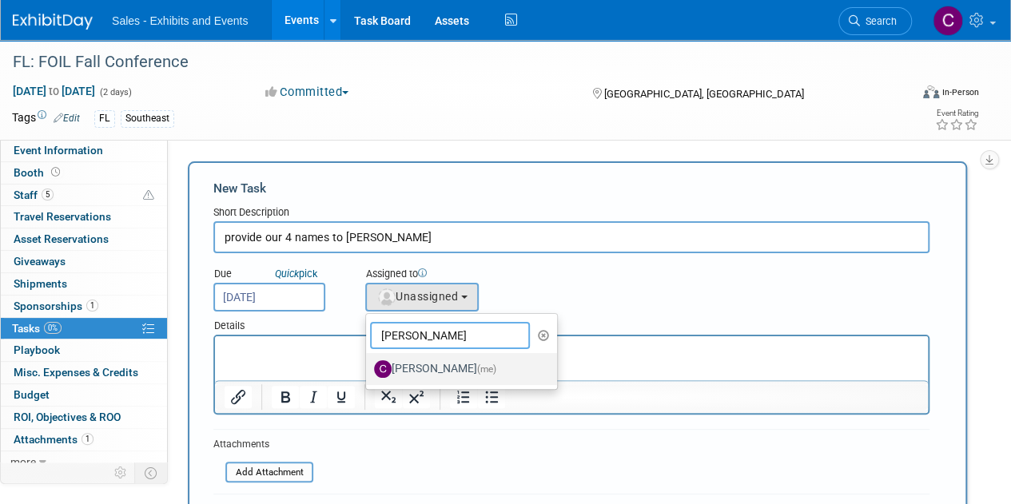
type input "christine"
drag, startPoint x: 428, startPoint y: 364, endPoint x: 594, endPoint y: 11, distance: 389.3
click at [428, 364] on label "Christine Lurz (me)" at bounding box center [457, 369] width 167 height 26
click at [368, 364] on input "Christine Lurz (me)" at bounding box center [363, 367] width 10 height 10
select select "a9e3834d-668b-4315-a5d4-069993be606a"
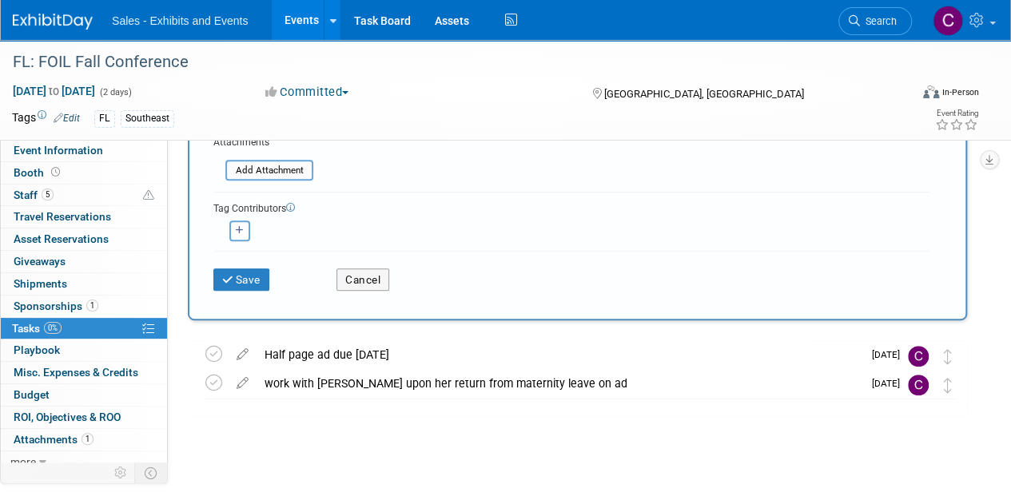
scroll to position [310, 0]
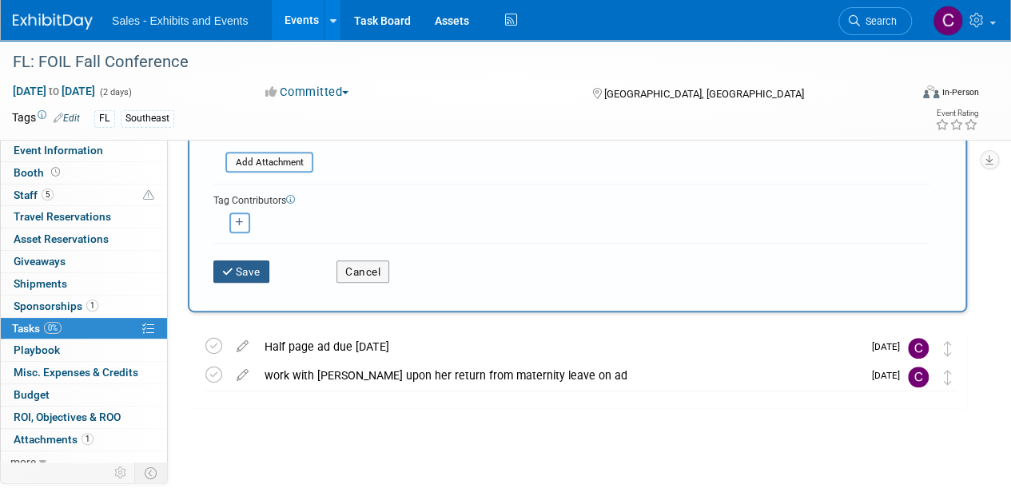
click at [269, 265] on button "Save" at bounding box center [241, 272] width 56 height 22
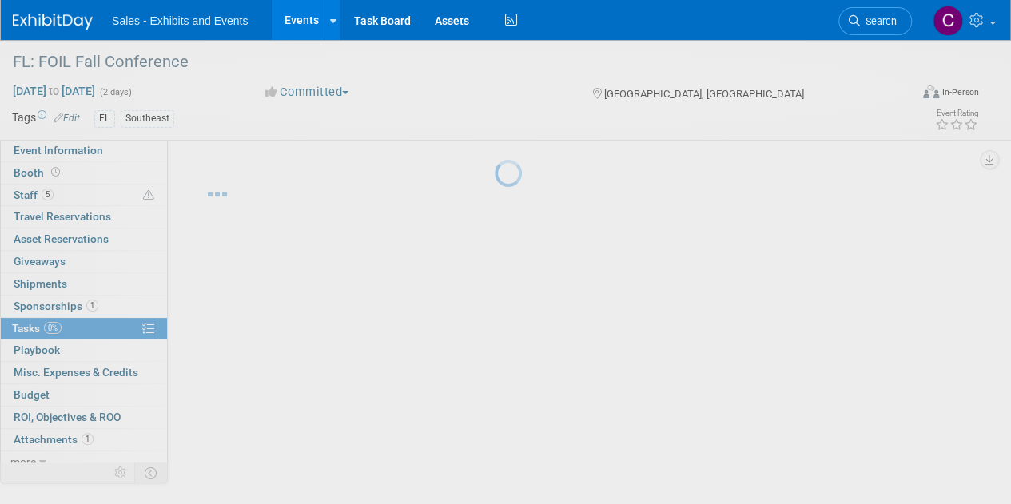
scroll to position [0, 0]
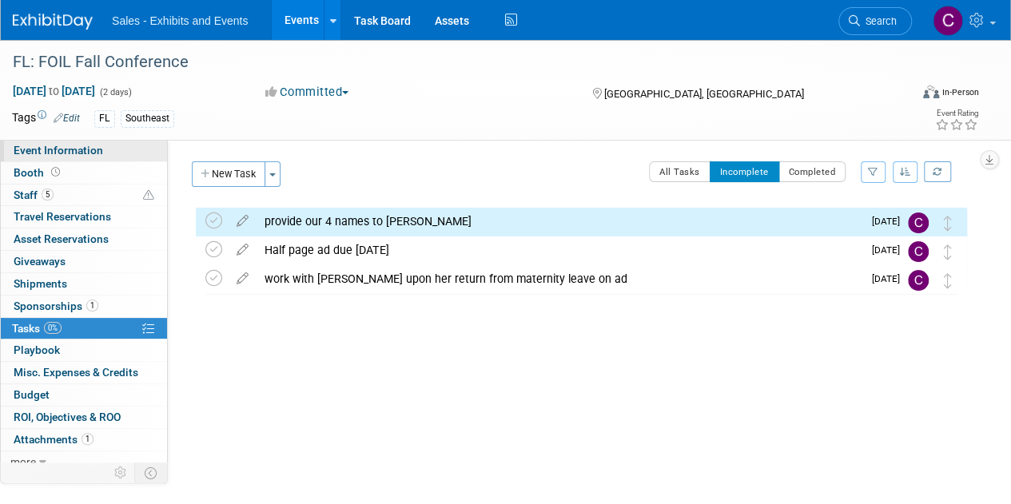
click at [82, 151] on span "Event Information" at bounding box center [59, 150] width 90 height 13
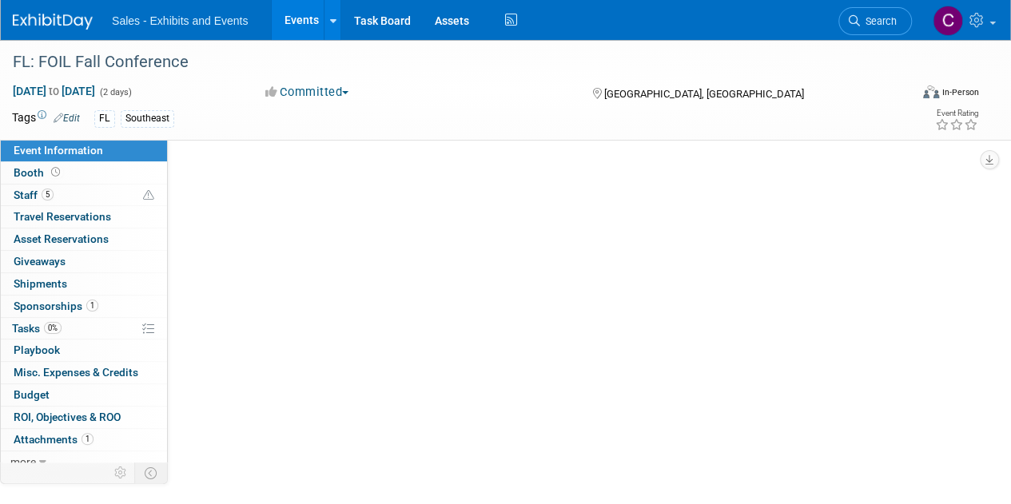
select select "Southeast"
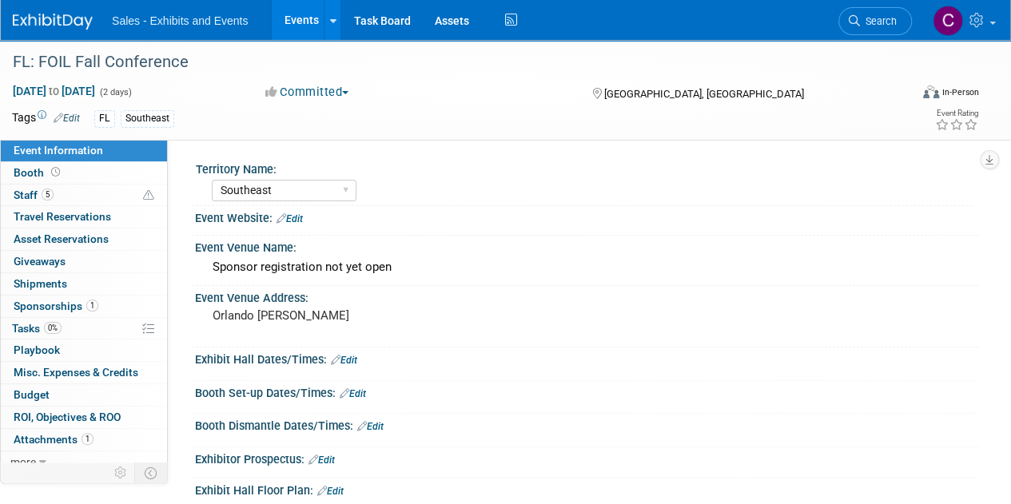
click at [301, 26] on link "Events" at bounding box center [301, 20] width 58 height 40
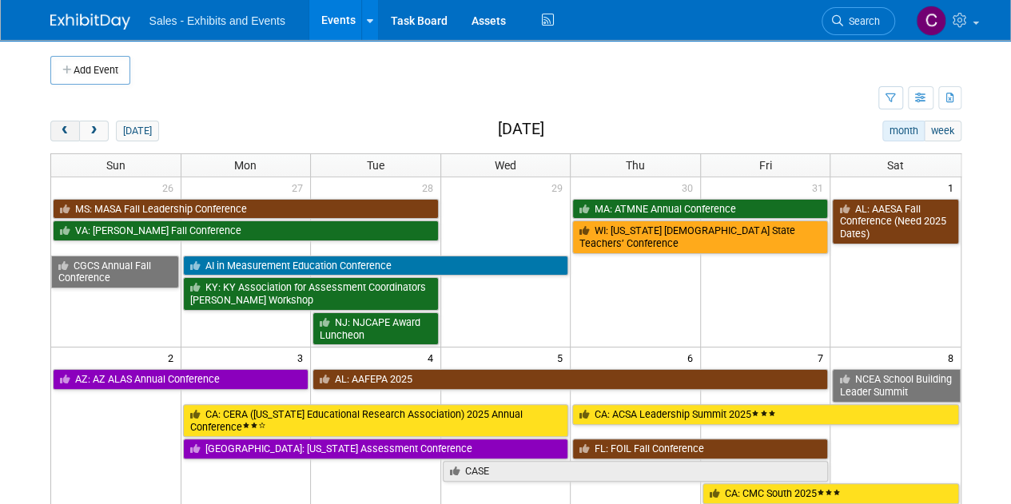
click at [66, 129] on span "prev" at bounding box center [65, 131] width 12 height 10
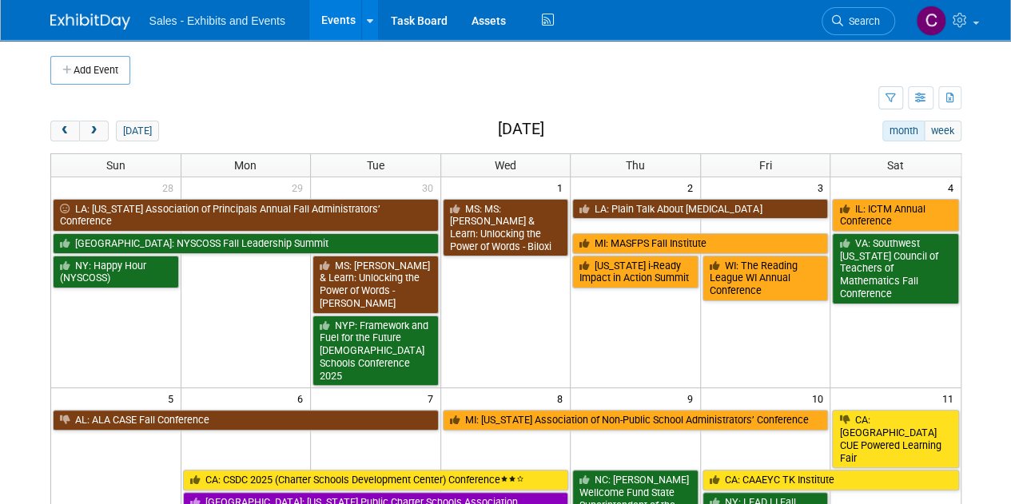
scroll to position [200, 0]
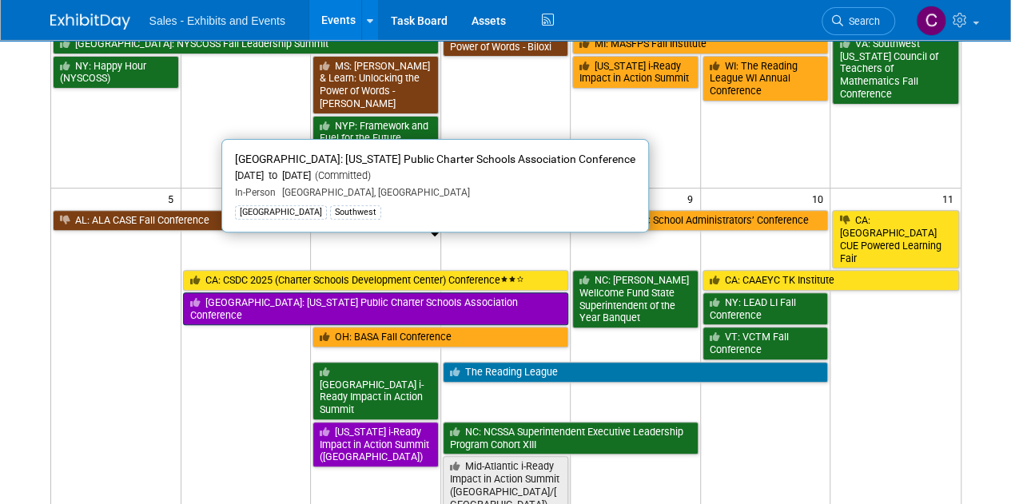
click at [238, 292] on link "[GEOGRAPHIC_DATA]: [US_STATE] Public Charter Schools Association Conference" at bounding box center [376, 308] width 386 height 33
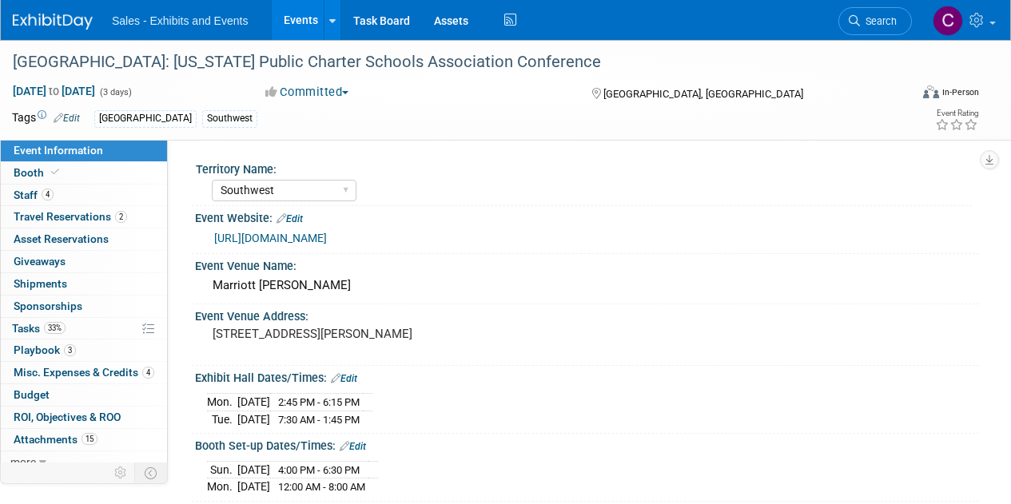
select select "Southwest"
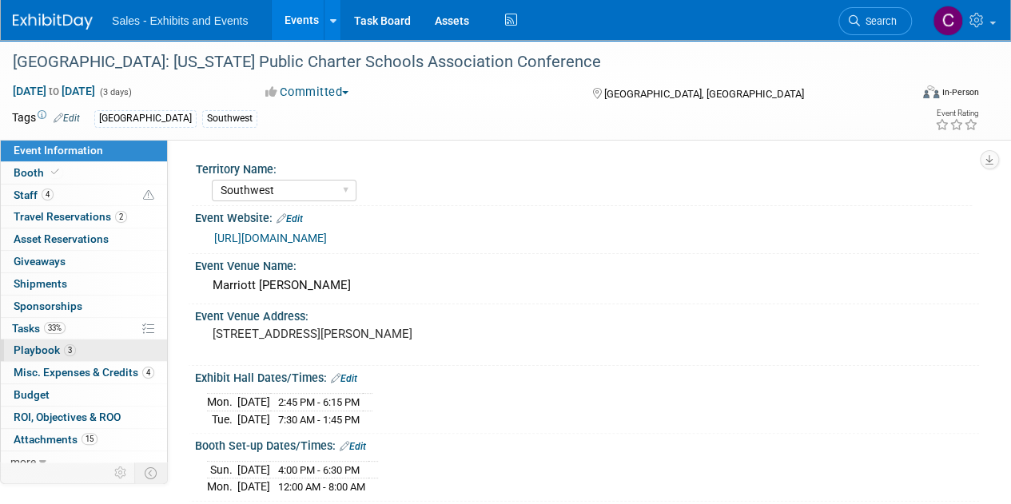
click at [56, 348] on span "Playbook 3" at bounding box center [45, 350] width 62 height 13
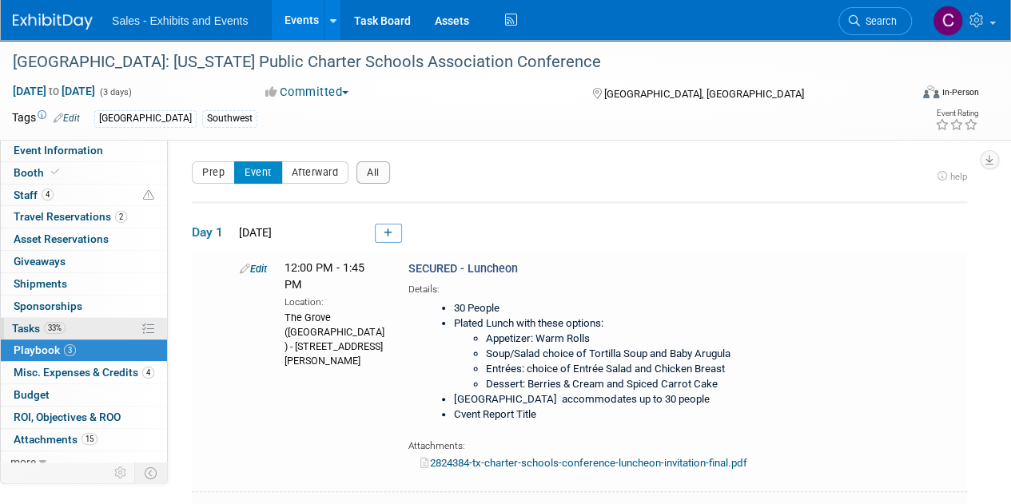
click at [38, 322] on span "Tasks 33%" at bounding box center [39, 328] width 54 height 13
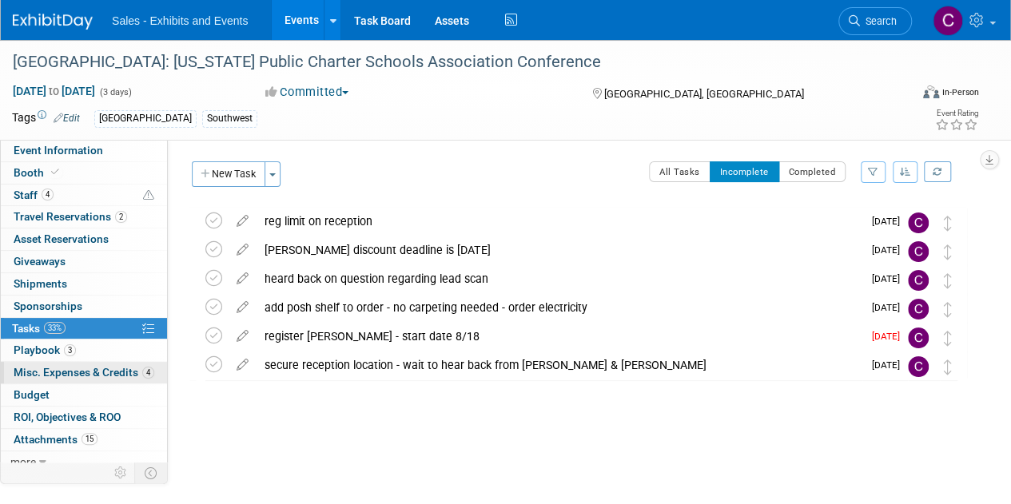
click at [36, 374] on span "Misc. Expenses & Credits 4" at bounding box center [84, 372] width 141 height 13
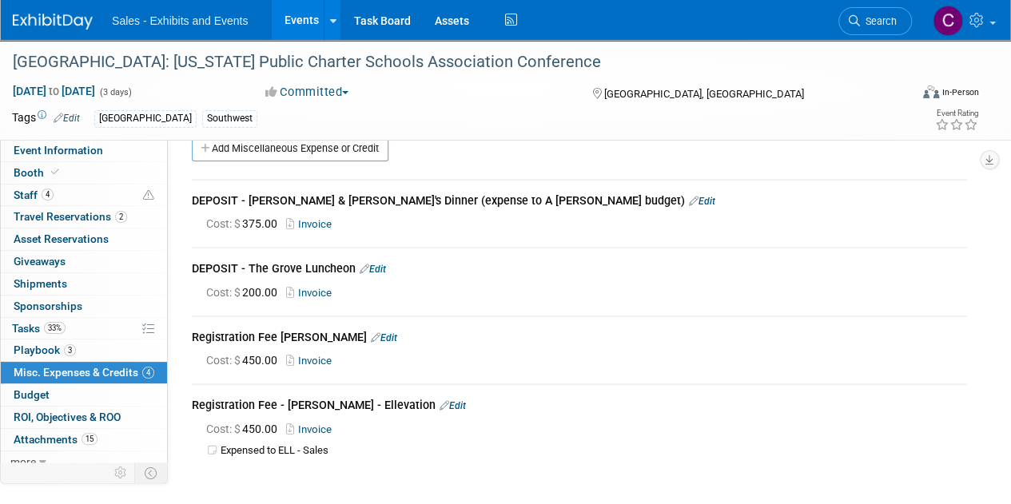
scroll to position [13, 0]
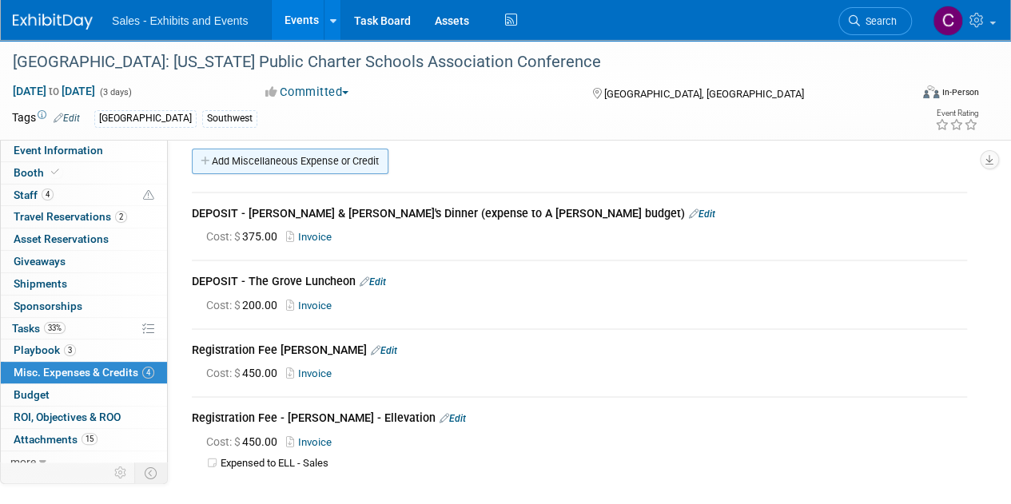
click at [249, 165] on link "Add Miscellaneous Expense or Credit" at bounding box center [290, 162] width 197 height 26
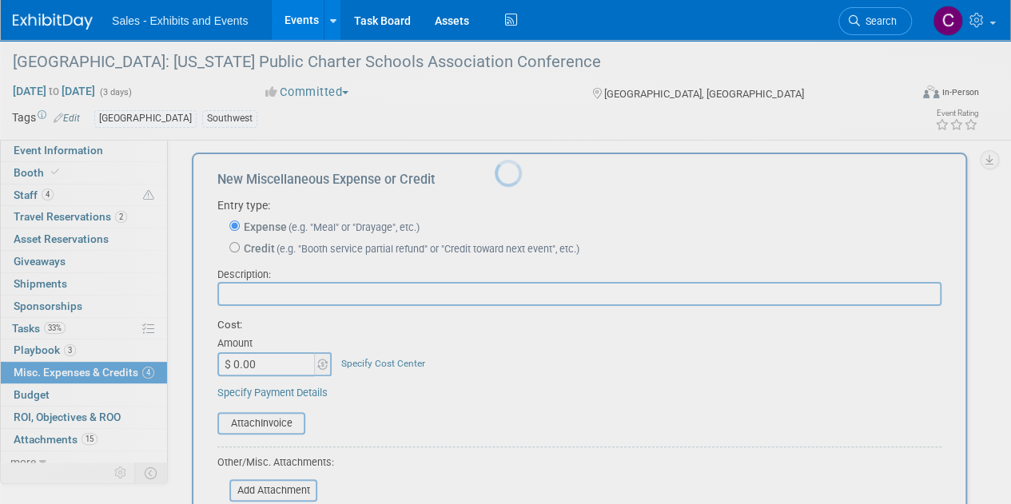
scroll to position [0, 0]
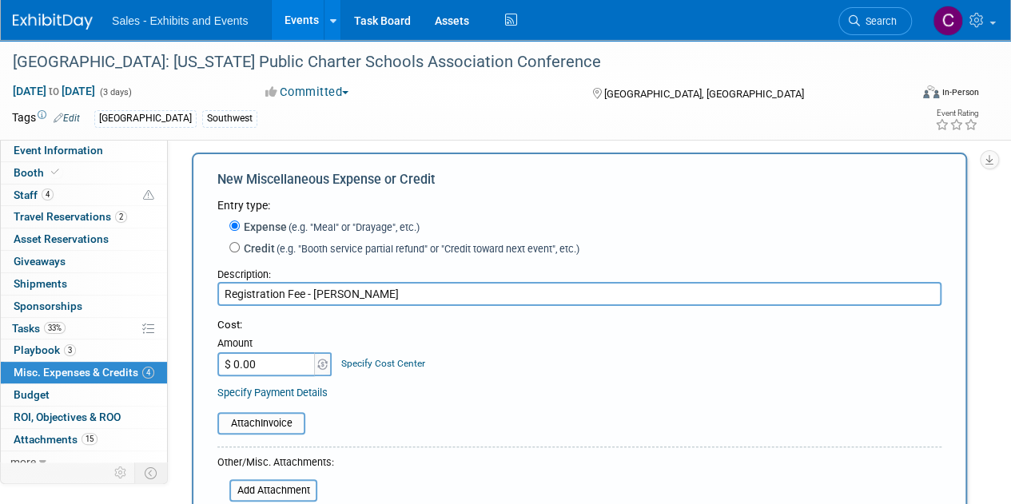
type input "Registration Fee - Clarissa Alvarez-Felix"
click at [279, 365] on input "$ 0.00" at bounding box center [267, 364] width 100 height 24
type input "$ 450.00"
click at [265, 414] on input "file" at bounding box center [208, 423] width 190 height 19
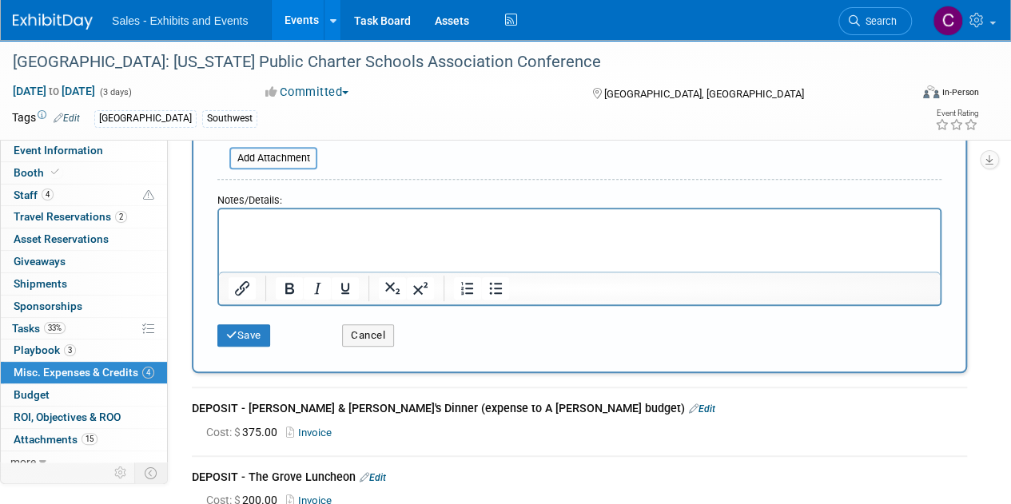
scroll to position [400, 0]
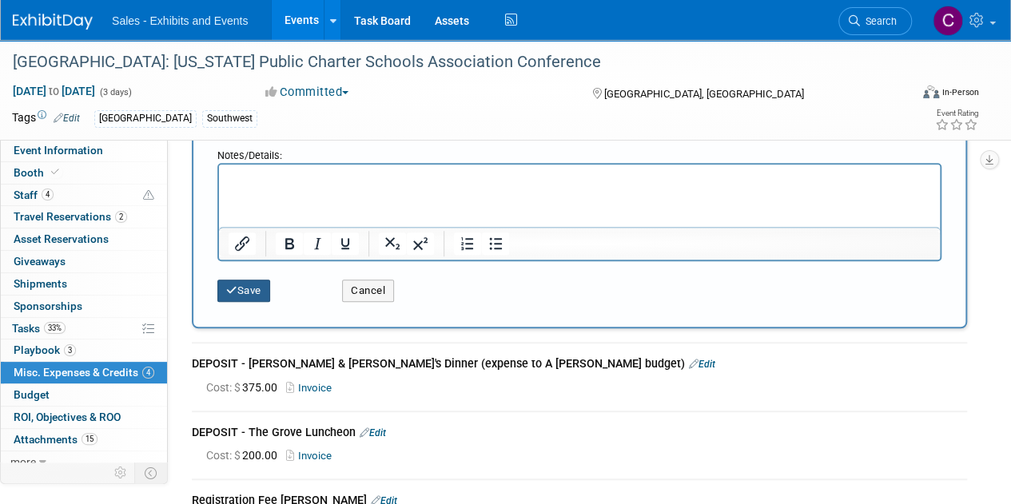
click at [261, 290] on button "Save" at bounding box center [243, 291] width 53 height 22
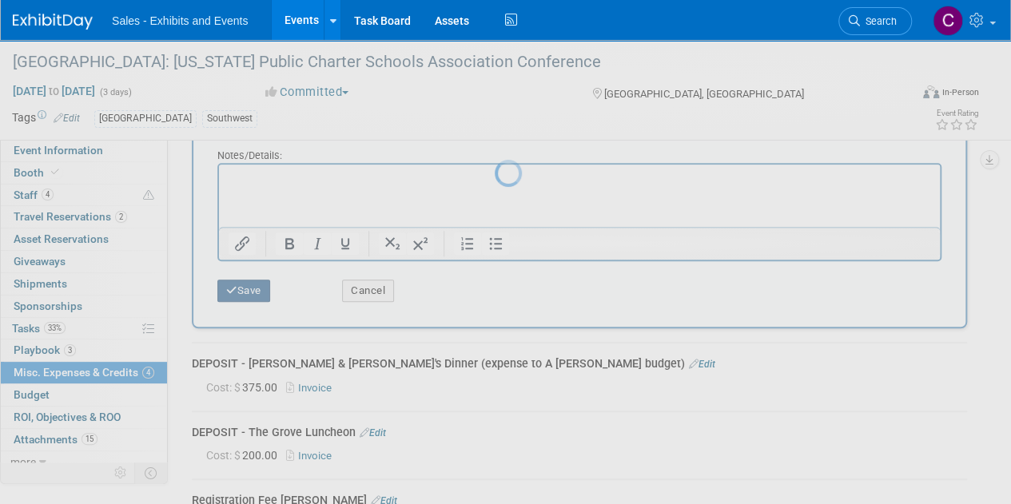
scroll to position [229, 0]
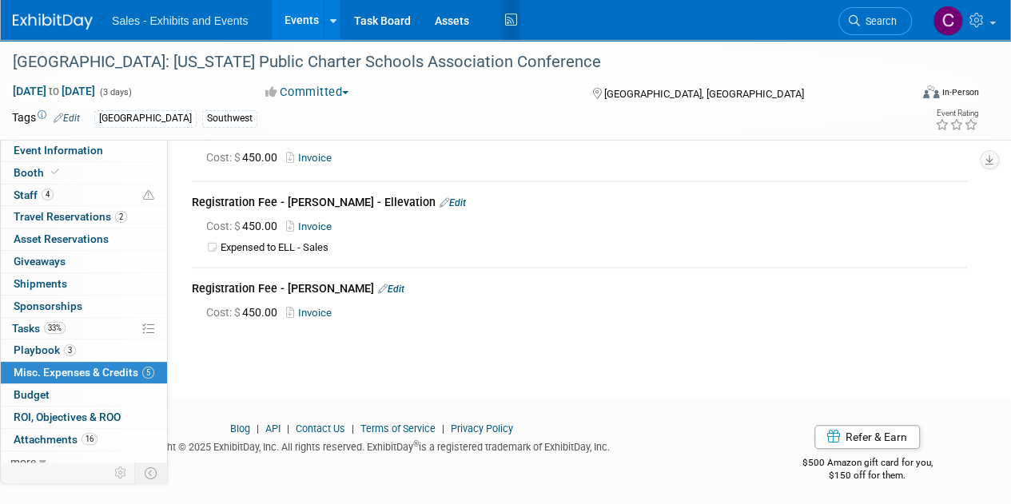
click at [505, 26] on icon at bounding box center [510, 20] width 20 height 25
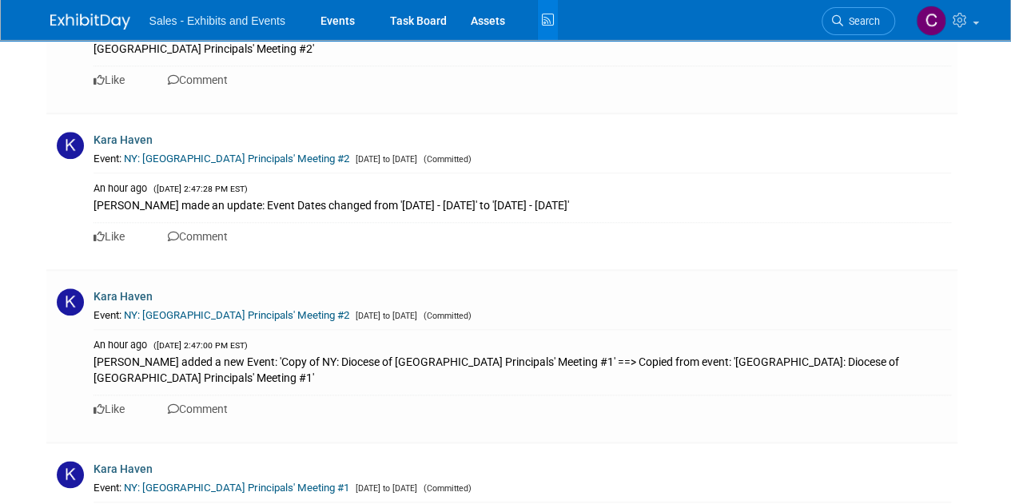
scroll to position [4175, 0]
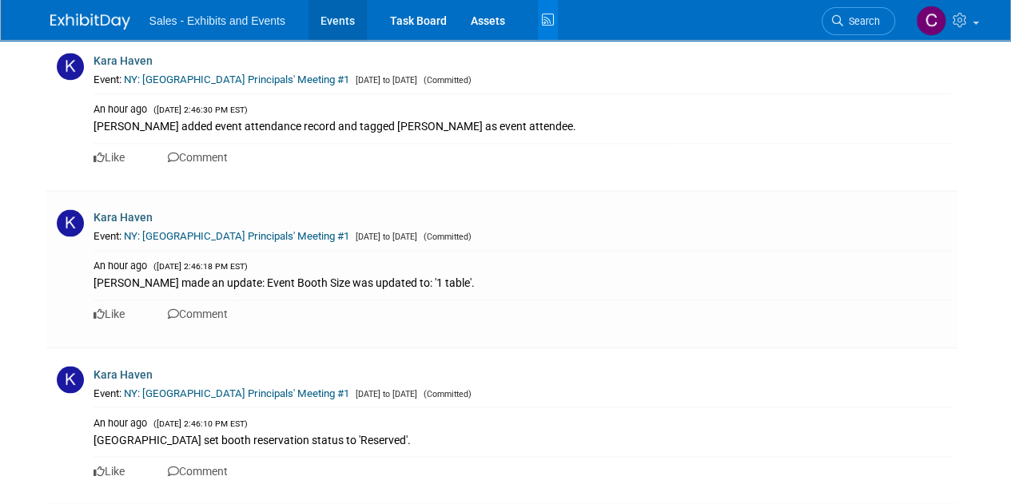
click at [324, 19] on link "Events" at bounding box center [337, 20] width 58 height 40
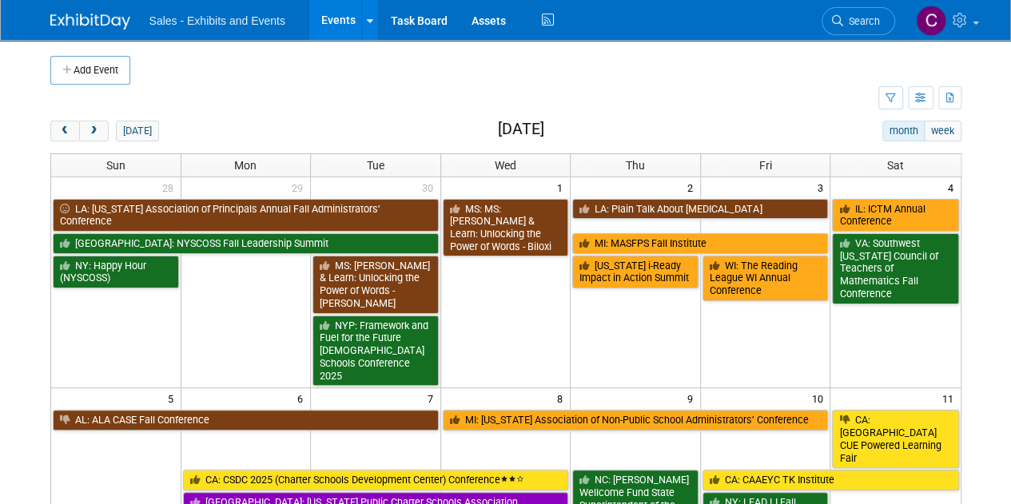
click at [108, 132] on div "[DATE]" at bounding box center [104, 131] width 109 height 21
click at [101, 133] on button "next" at bounding box center [94, 131] width 30 height 21
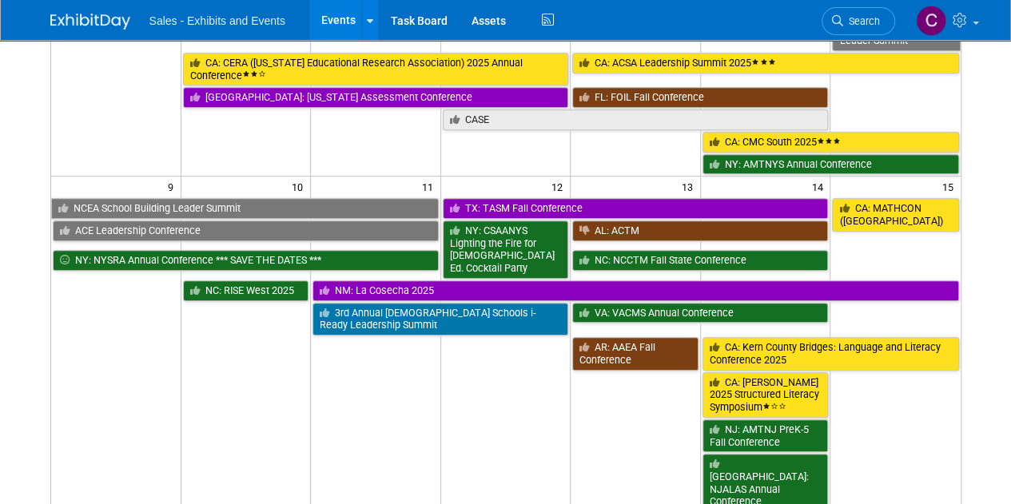
scroll to position [286, 0]
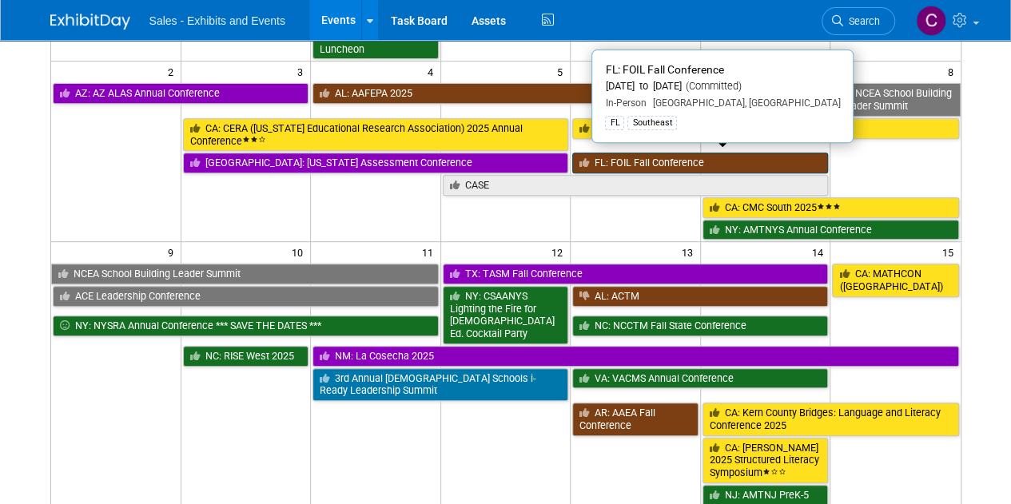
click at [667, 153] on link "FL: FOIL Fall Conference" at bounding box center [700, 163] width 256 height 21
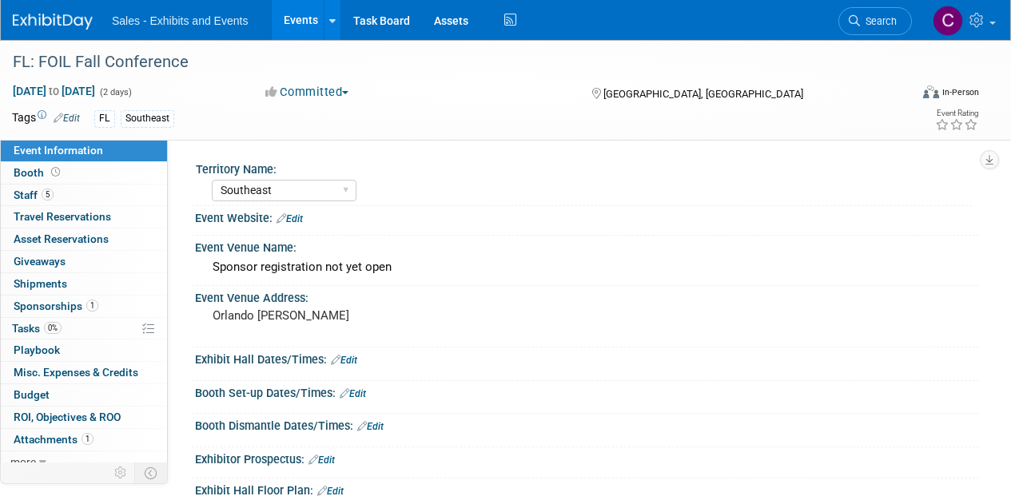
select select "Southeast"
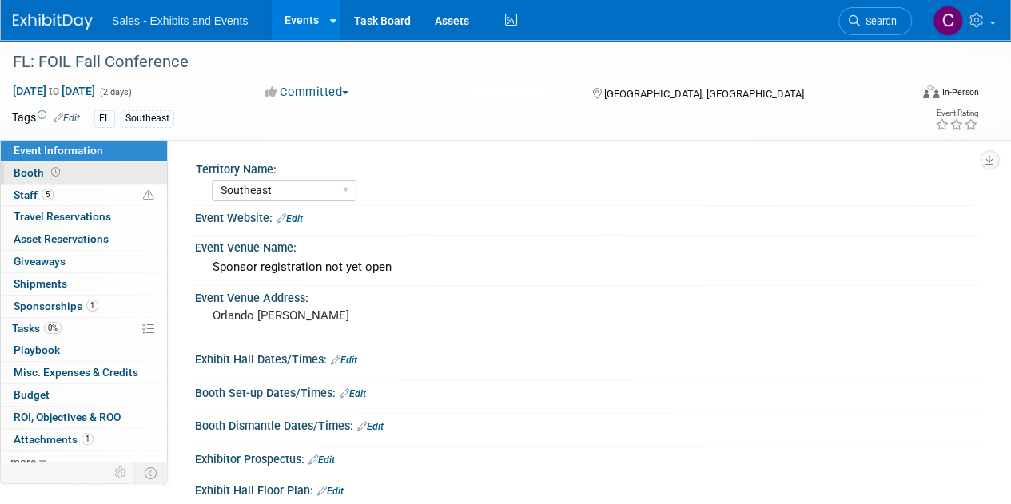
click at [29, 173] on span "Booth" at bounding box center [39, 172] width 50 height 13
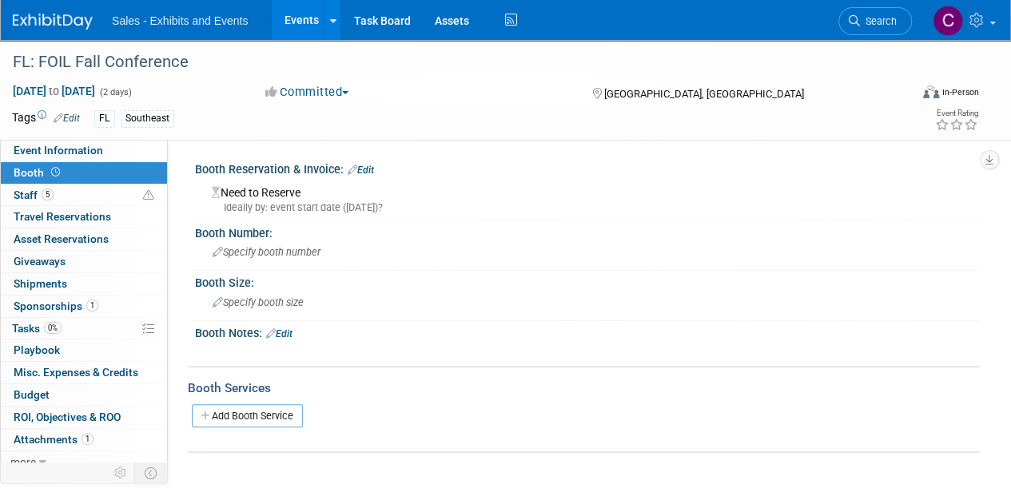
click at [362, 173] on link "Edit" at bounding box center [361, 170] width 26 height 11
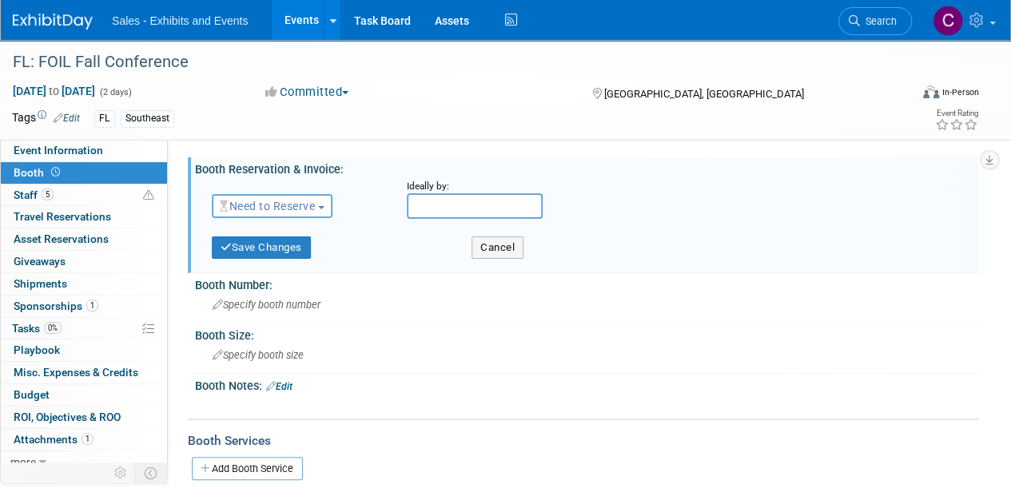
click at [291, 210] on span "Need to Reserve" at bounding box center [267, 206] width 95 height 13
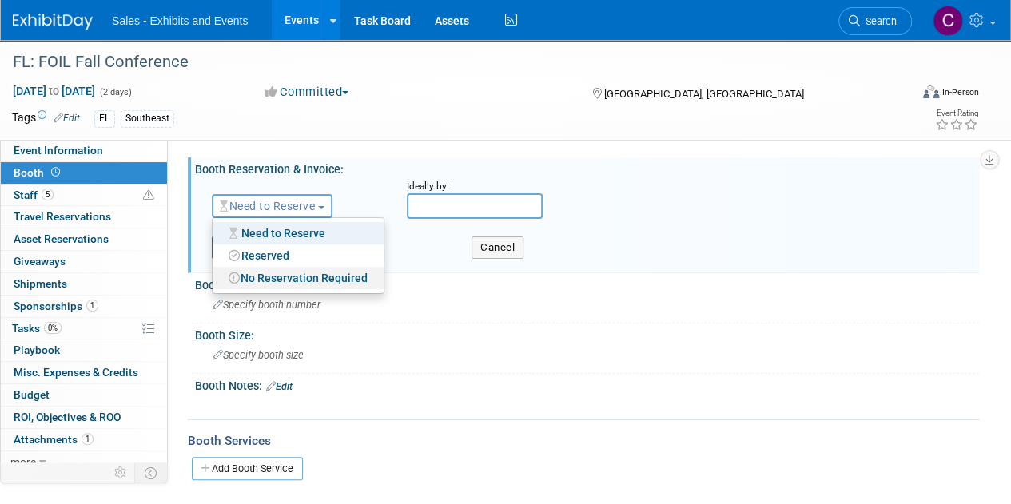
click at [289, 271] on link "No Reservation Required" at bounding box center [298, 278] width 171 height 22
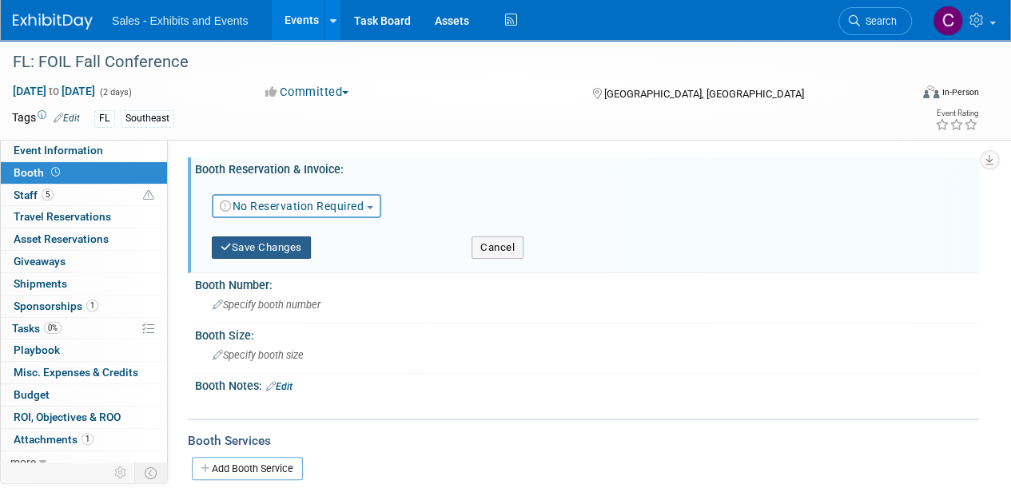
click at [274, 245] on button "Save Changes" at bounding box center [261, 248] width 99 height 22
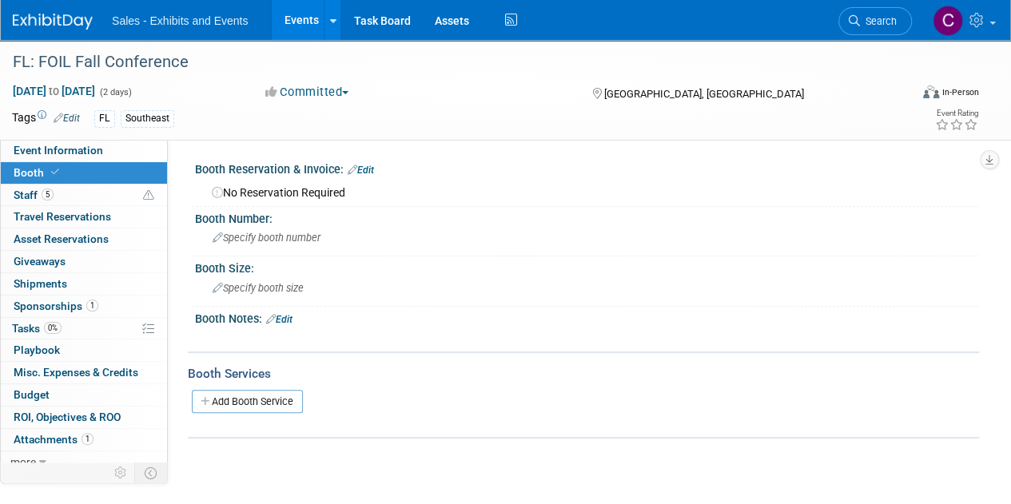
click at [291, 318] on link "Edit" at bounding box center [279, 319] width 26 height 11
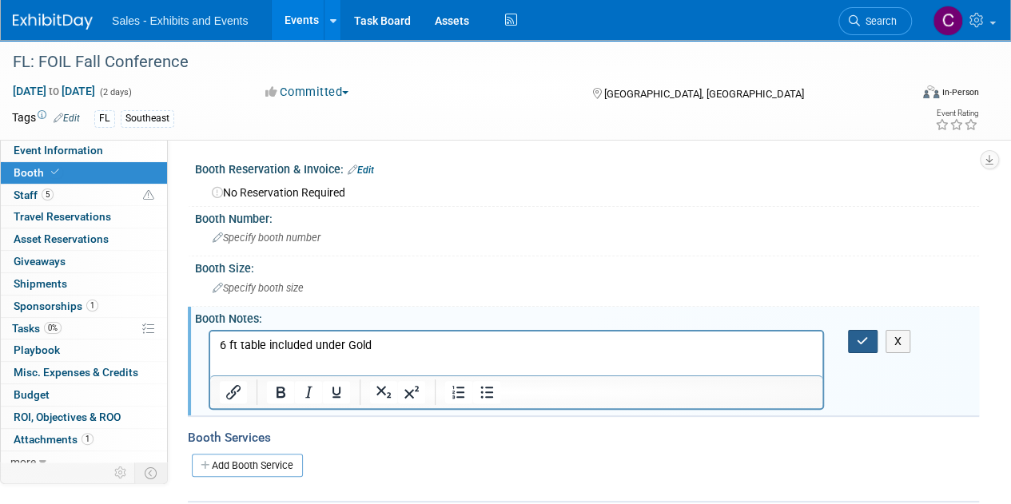
click at [869, 336] on button "button" at bounding box center [863, 341] width 30 height 23
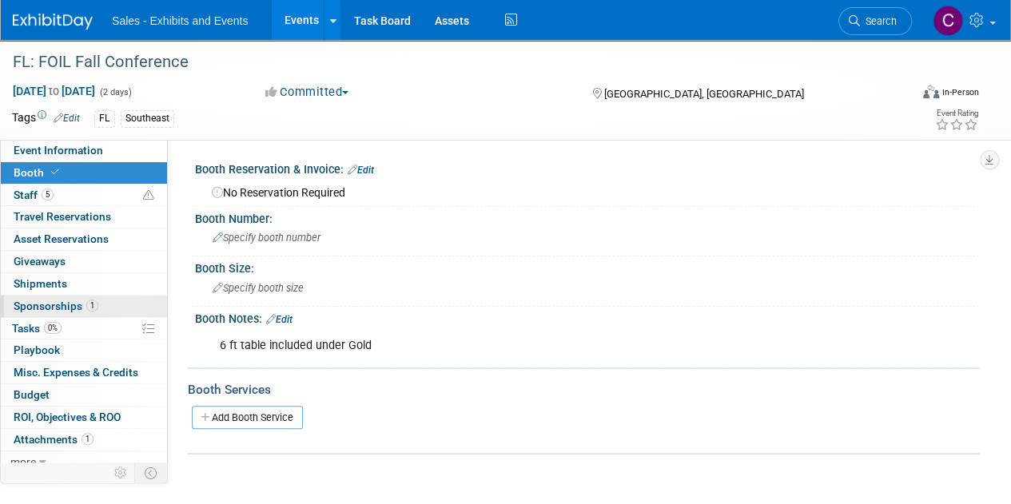
click at [30, 303] on span "Sponsorships 1" at bounding box center [56, 306] width 85 height 13
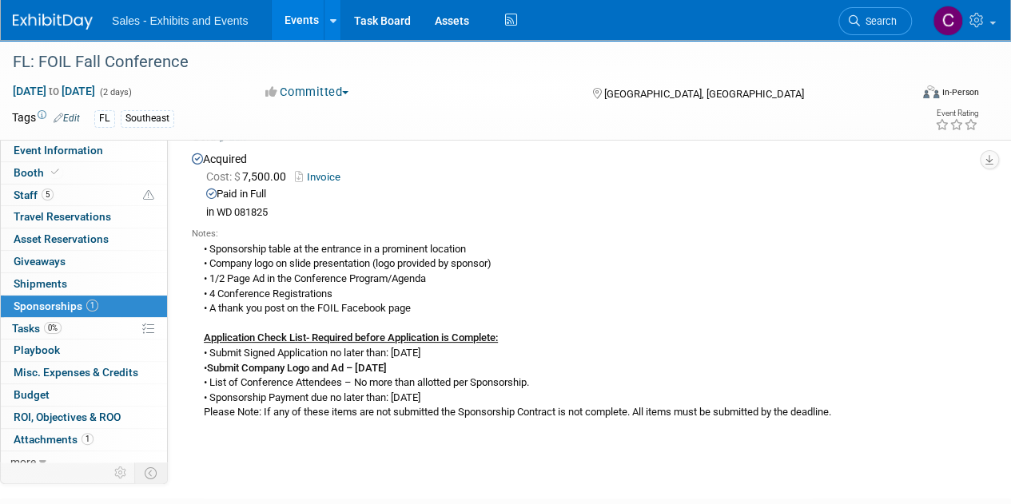
scroll to position [101, 0]
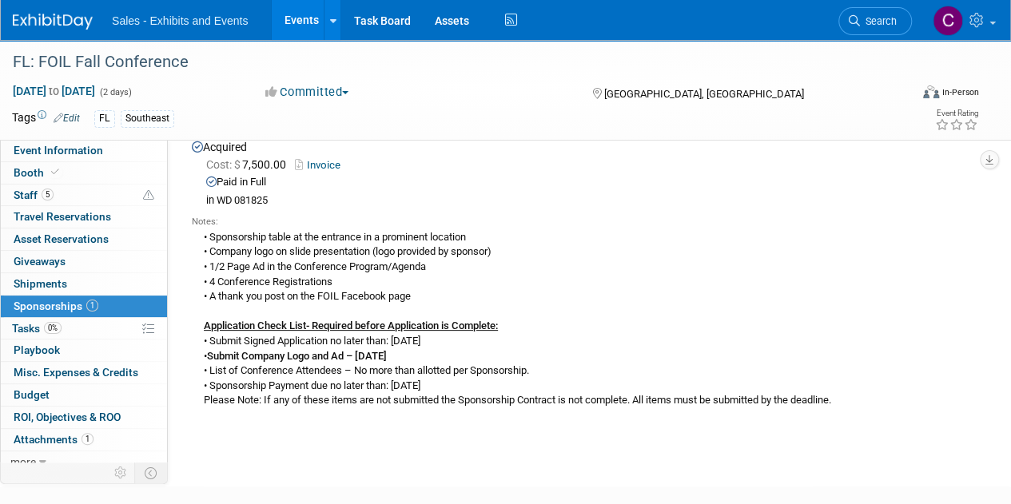
click at [230, 237] on div "• Sponsorship table at the entrance in a prominent location • Company logo on s…" at bounding box center [579, 319] width 775 height 180
drag, startPoint x: 230, startPoint y: 237, endPoint x: 463, endPoint y: 240, distance: 233.4
click at [463, 240] on div "• Sponsorship table at the entrance in a prominent location • Company logo on s…" at bounding box center [579, 319] width 775 height 180
copy div "Sponsorship table at the entrance in a prominent location"
click at [29, 169] on span "Booth" at bounding box center [38, 172] width 49 height 13
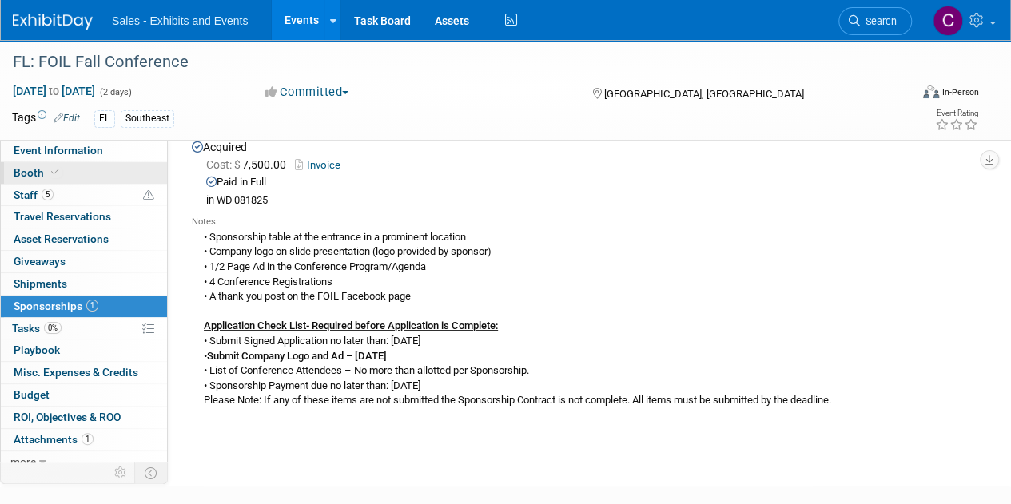
scroll to position [0, 0]
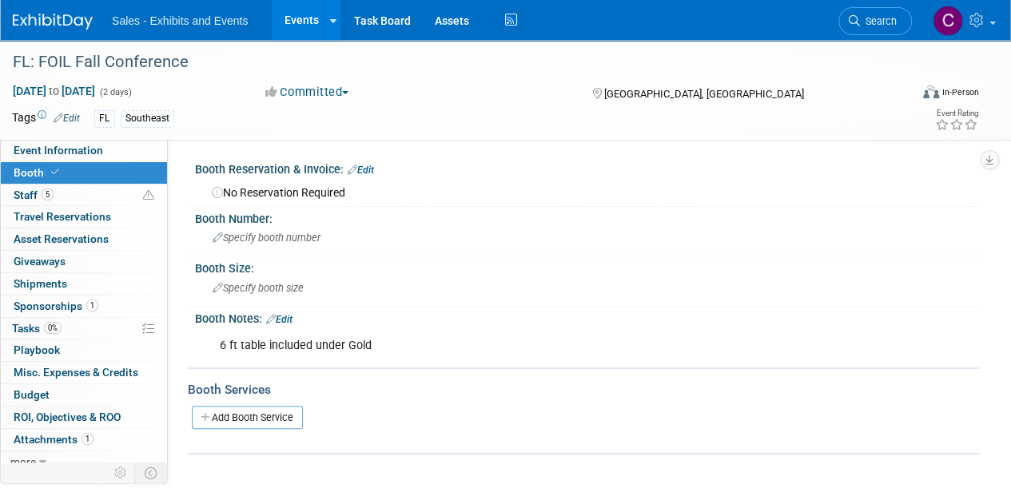
click at [280, 314] on link "Edit" at bounding box center [279, 319] width 26 height 11
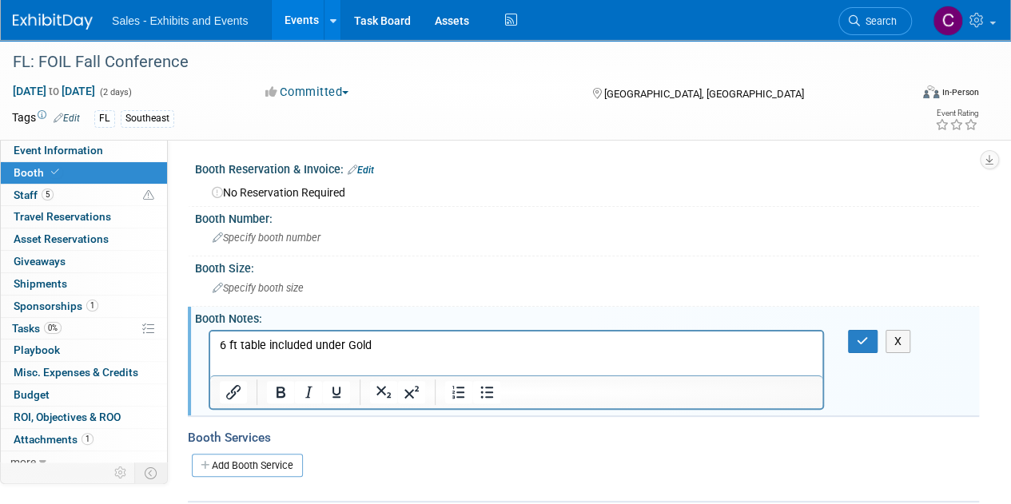
drag, startPoint x: 214, startPoint y: 344, endPoint x: 392, endPoint y: 344, distance: 177.4
click at [392, 344] on html "6 ft table included under Gold" at bounding box center [516, 342] width 612 height 22
drag, startPoint x: 389, startPoint y: 343, endPoint x: 149, endPoint y: 320, distance: 241.6
click at [210, 331] on html "6 ft table included under Gold" at bounding box center [516, 342] width 612 height 22
paste body "Rich Text Area. Press ALT-0 for help."
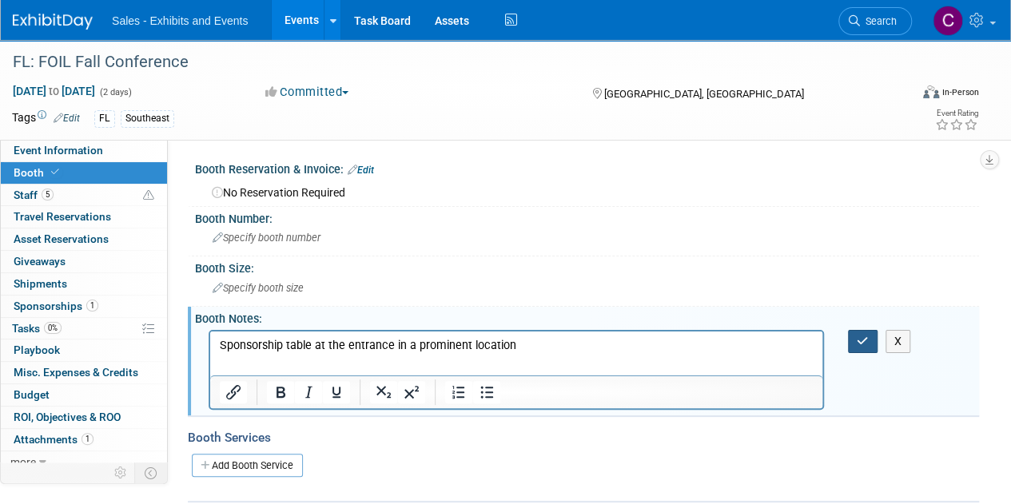
click at [858, 338] on icon "button" at bounding box center [863, 341] width 12 height 11
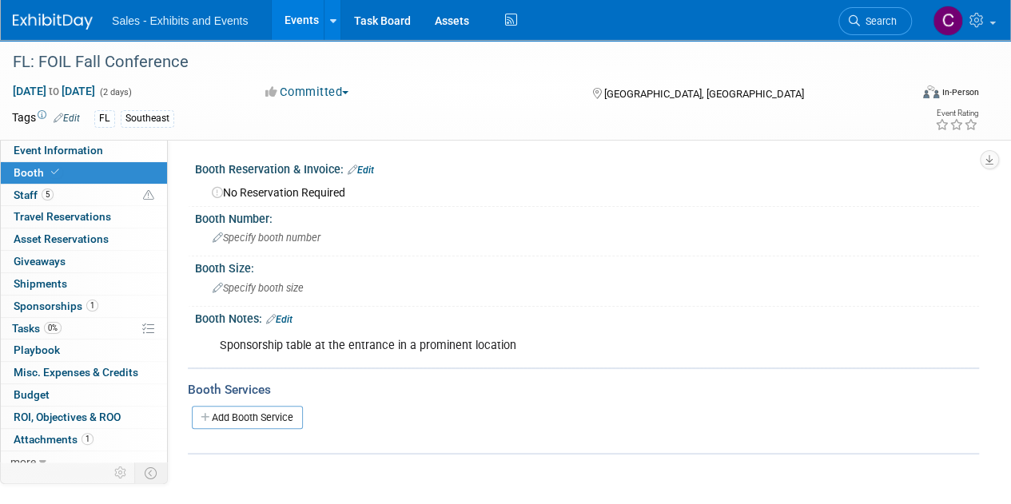
click at [300, 34] on link "Events" at bounding box center [301, 20] width 58 height 40
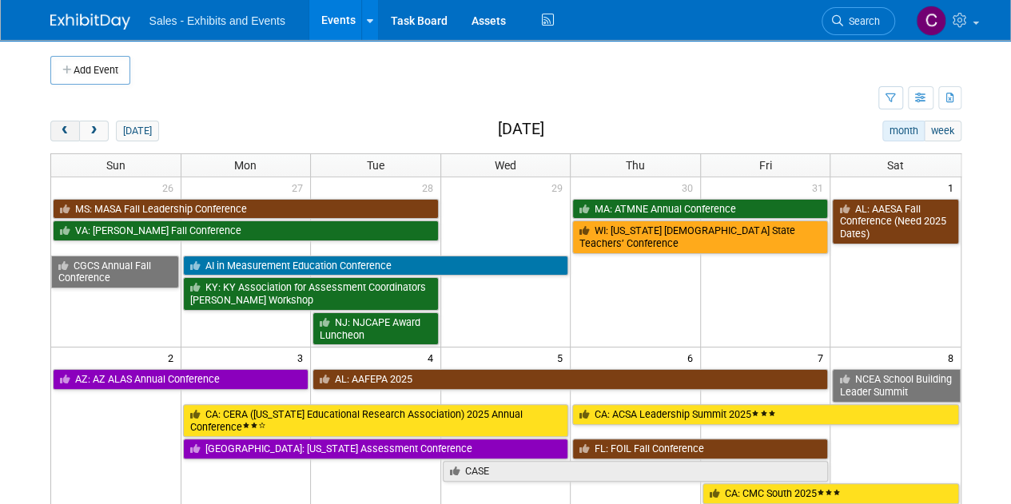
click at [73, 136] on button "prev" at bounding box center [65, 131] width 30 height 21
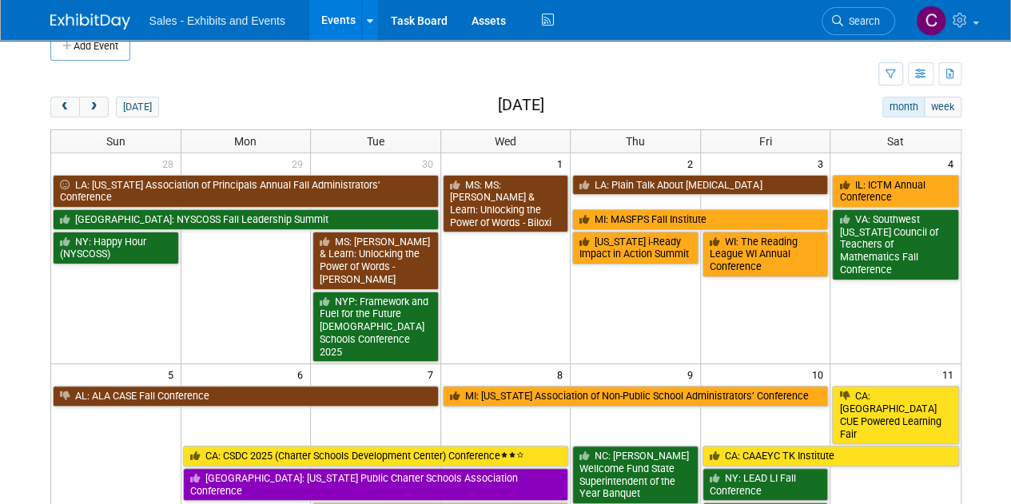
scroll to position [19, 0]
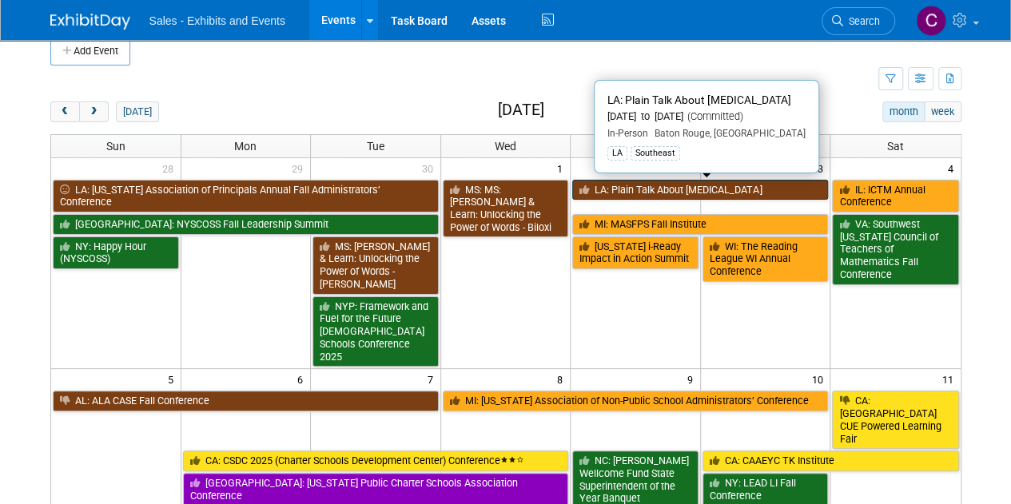
click at [660, 185] on link "LA: Plain Talk About [MEDICAL_DATA]" at bounding box center [700, 190] width 256 height 21
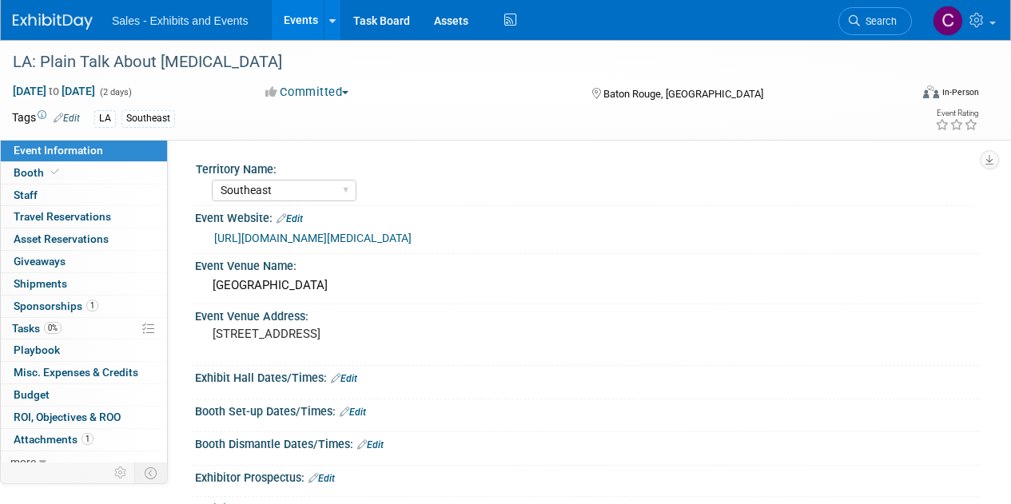
select select "Southeast"
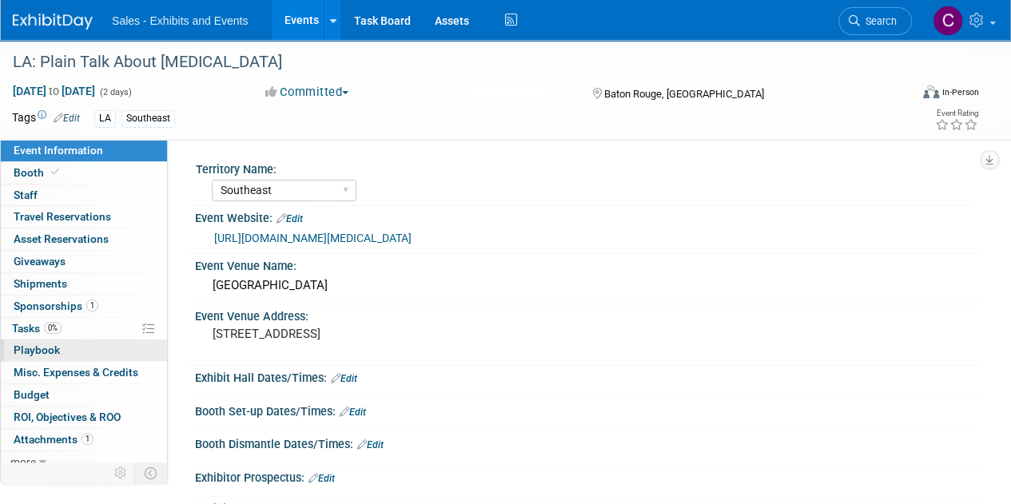
click at [34, 340] on link "0 Playbook 0" at bounding box center [84, 351] width 166 height 22
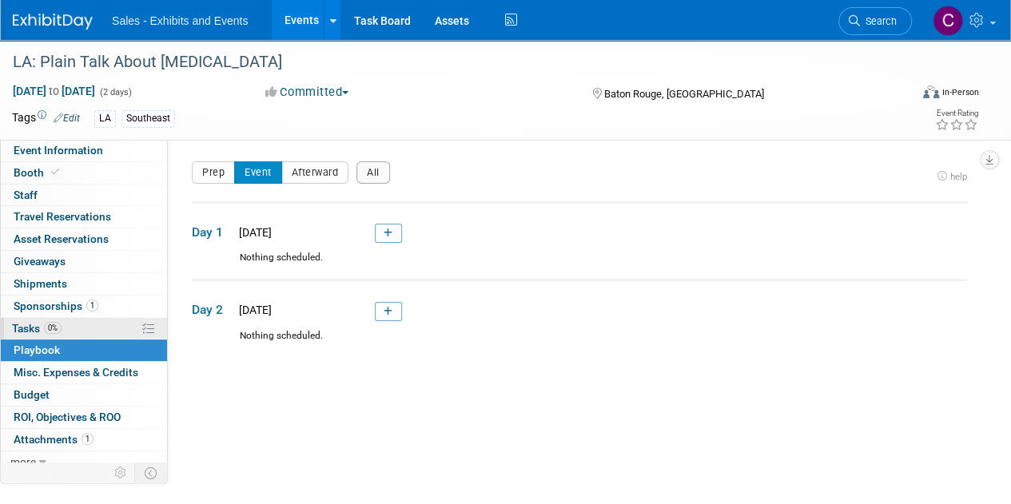
click at [22, 324] on span "Tasks 0%" at bounding box center [37, 328] width 50 height 13
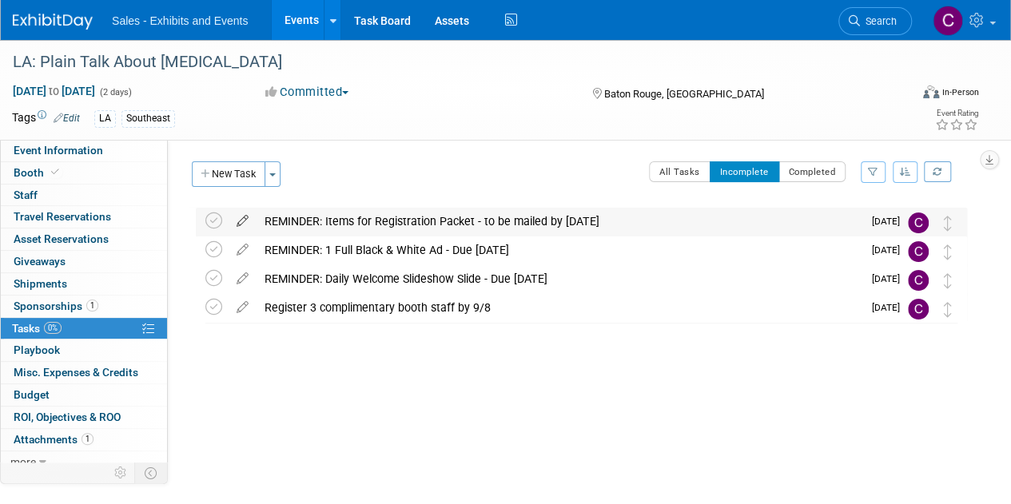
click at [242, 218] on icon at bounding box center [243, 218] width 28 height 20
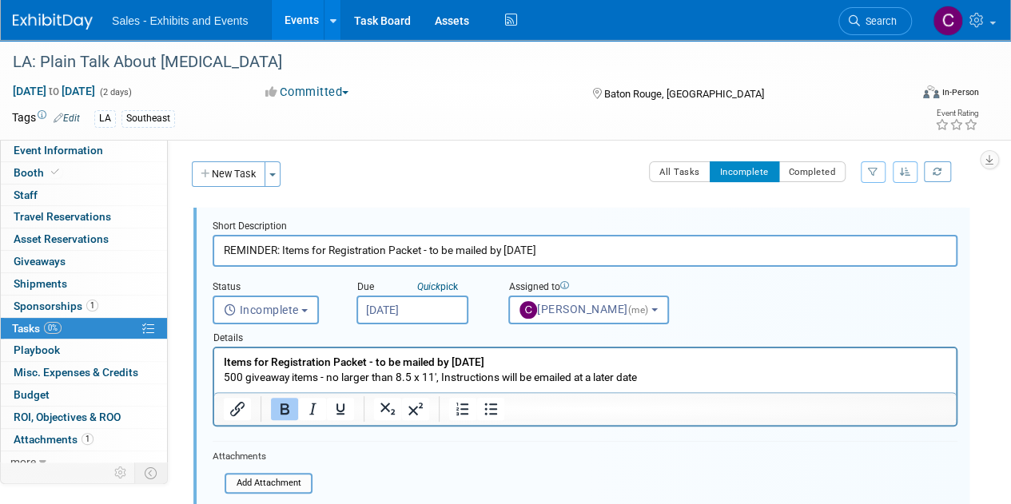
click at [513, 245] on input "REMINDER: Items for Registration Packet - to be mailed by [DATE]" at bounding box center [585, 250] width 745 height 31
click at [522, 249] on input "REMINDER: Items for Registration Packet - to be mailed by [DATE]" at bounding box center [585, 250] width 745 height 31
type input "REMINDER: Items for Registration Packet - to be mailed by [DATE]"
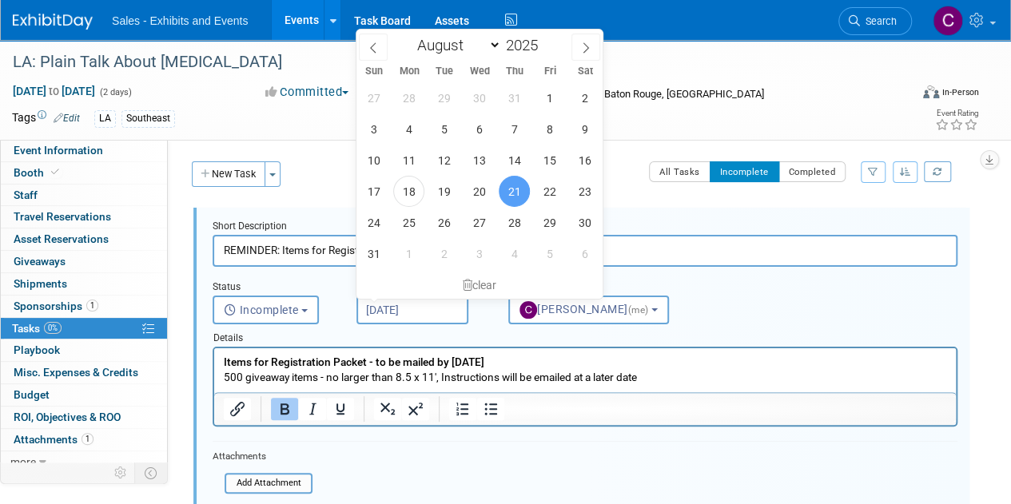
click at [396, 312] on input "[DATE]" at bounding box center [412, 310] width 112 height 29
click at [585, 55] on span at bounding box center [585, 47] width 29 height 27
select select "8"
click at [418, 157] on span "15" at bounding box center [408, 160] width 31 height 31
type input "[DATE]"
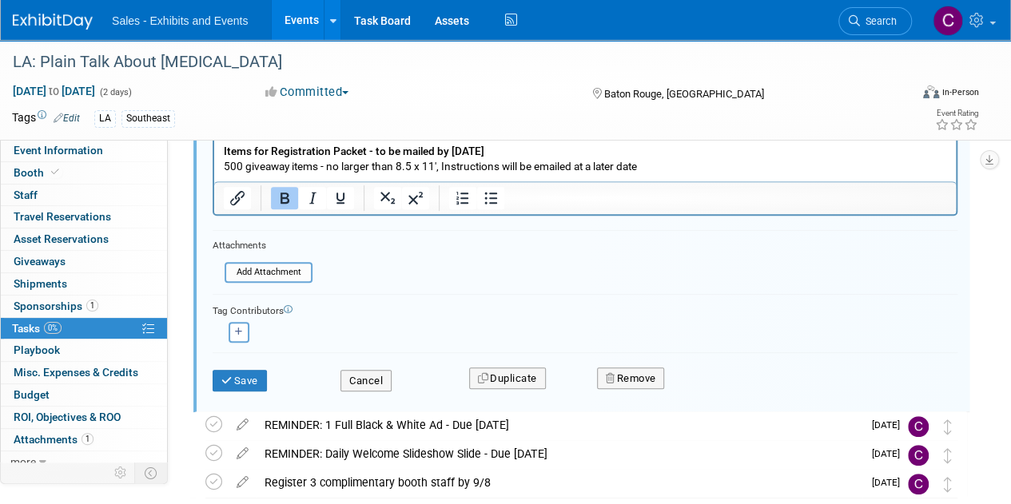
scroll to position [250, 0]
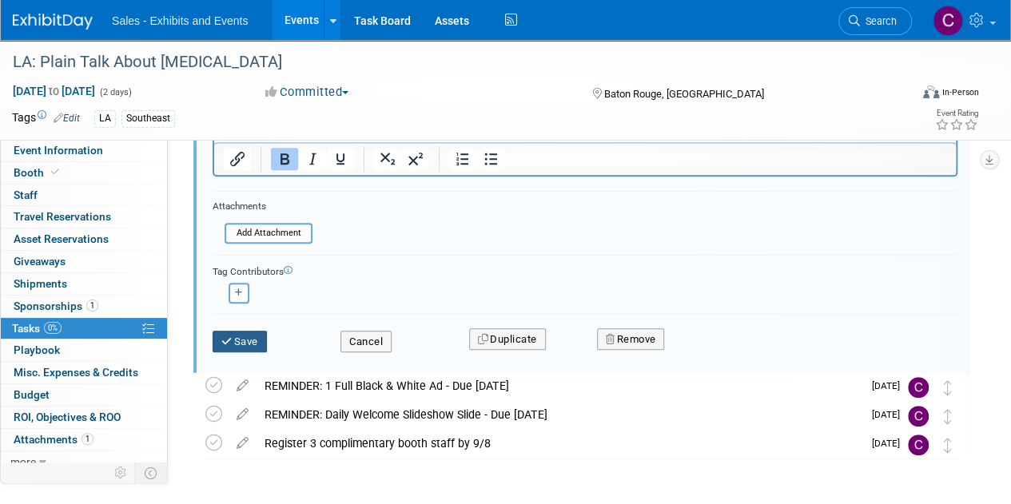
click at [254, 332] on button "Save" at bounding box center [240, 342] width 54 height 22
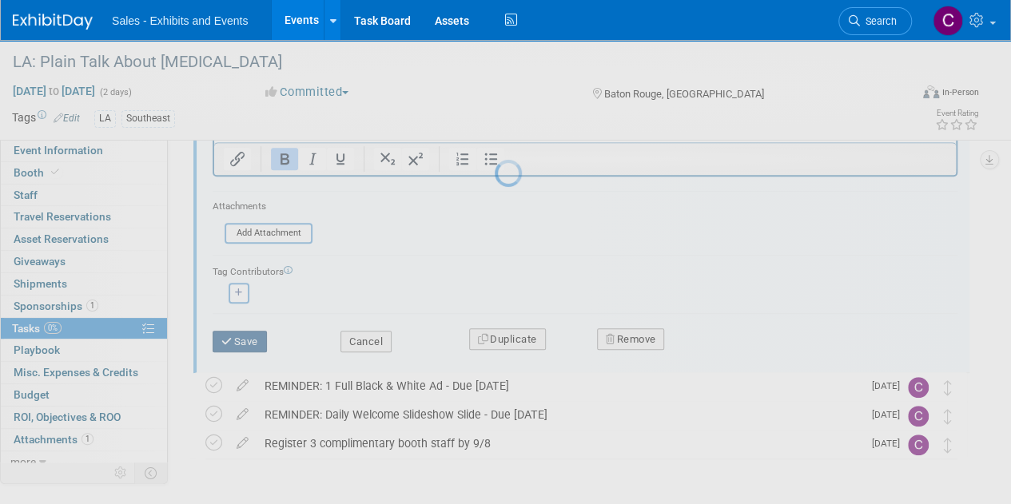
scroll to position [0, 0]
